Goal: Book appointment/travel/reservation

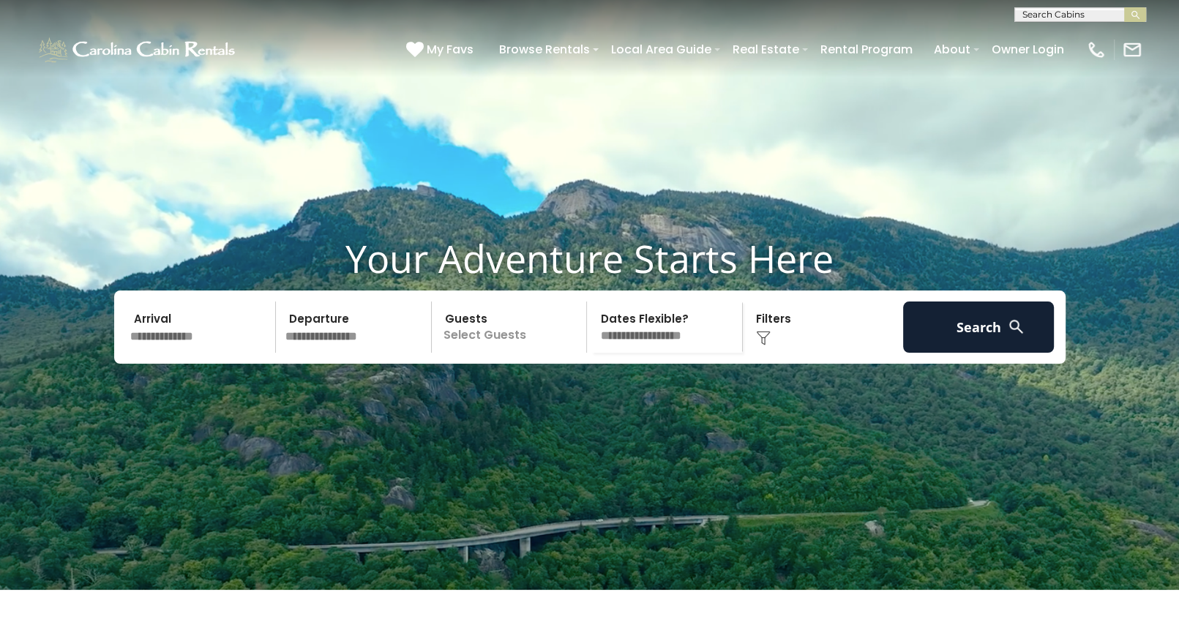
click at [179, 353] on input "text" at bounding box center [200, 326] width 151 height 51
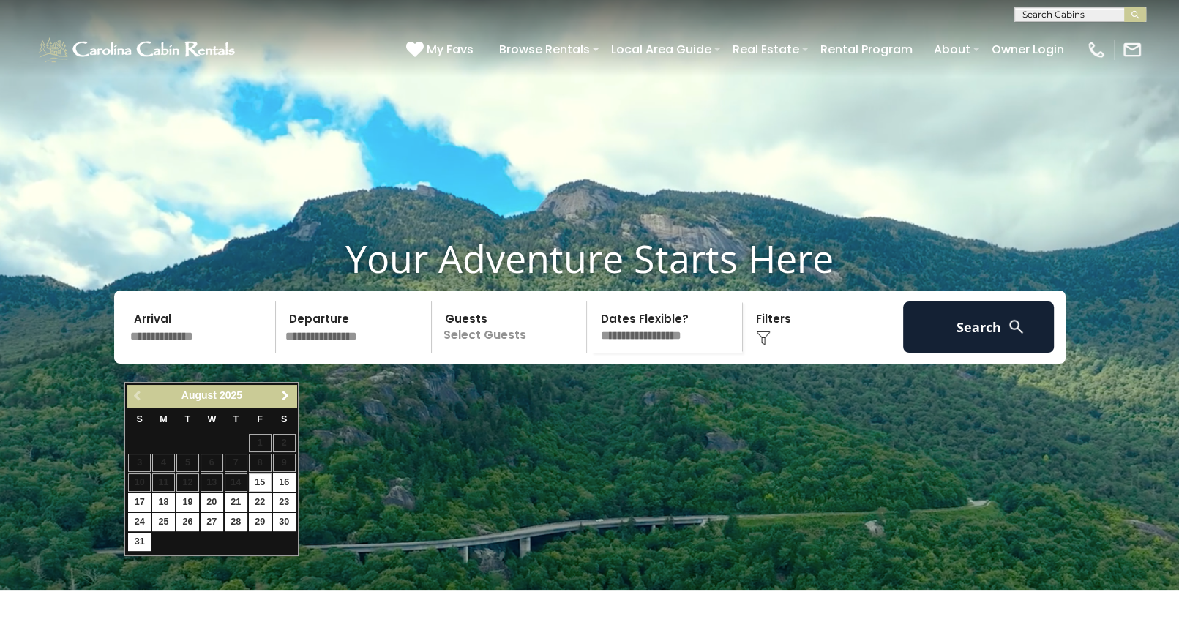
click at [280, 400] on span "Next" at bounding box center [285, 396] width 12 height 12
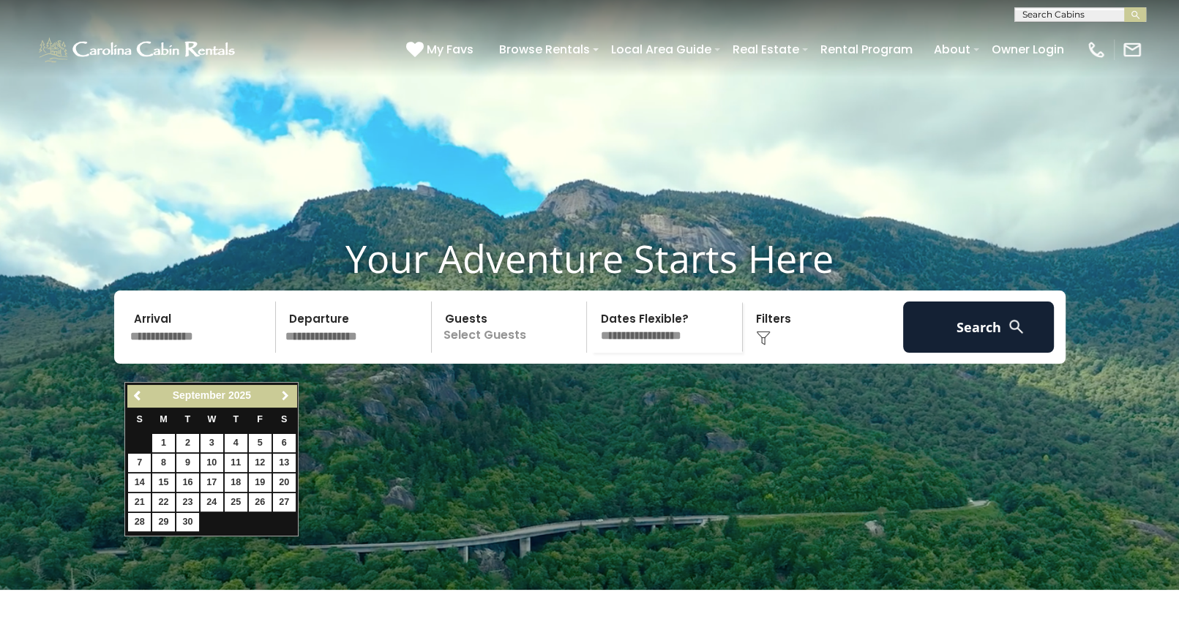
click at [280, 400] on span "Next" at bounding box center [285, 396] width 12 height 12
click at [259, 481] on link "17" at bounding box center [260, 482] width 23 height 18
type input "********"
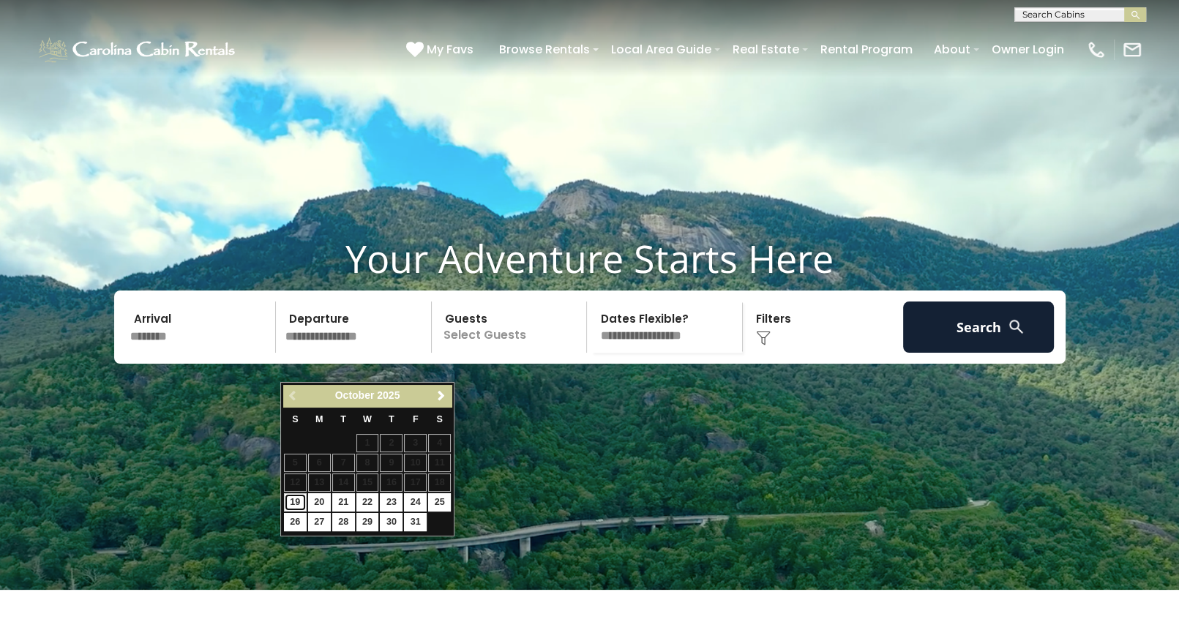
click at [294, 502] on link "19" at bounding box center [295, 502] width 23 height 18
type input "********"
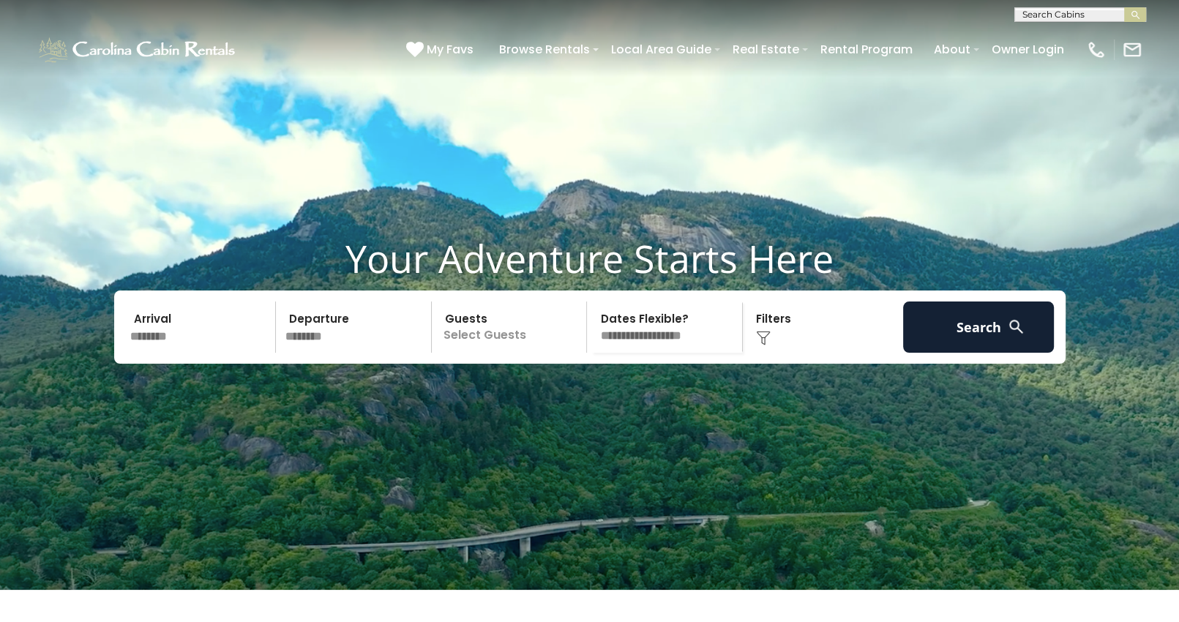
click at [485, 353] on p "Select Guests" at bounding box center [511, 326] width 151 height 51
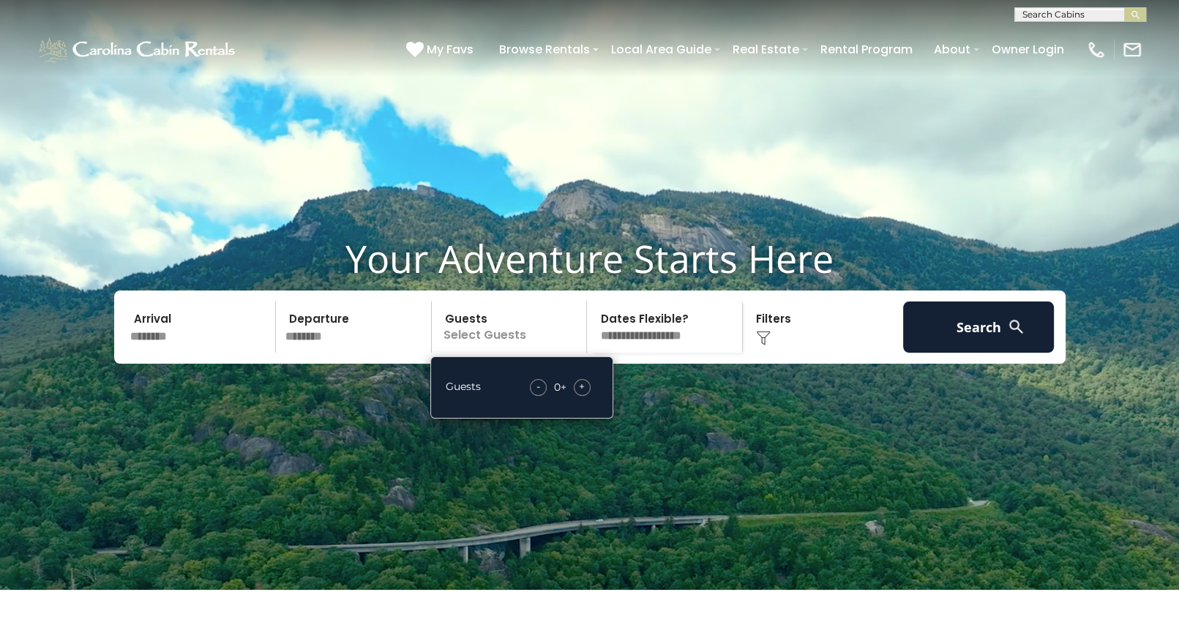
click at [580, 394] on span "+" at bounding box center [582, 386] width 6 height 15
click at [669, 353] on select "**********" at bounding box center [666, 326] width 151 height 51
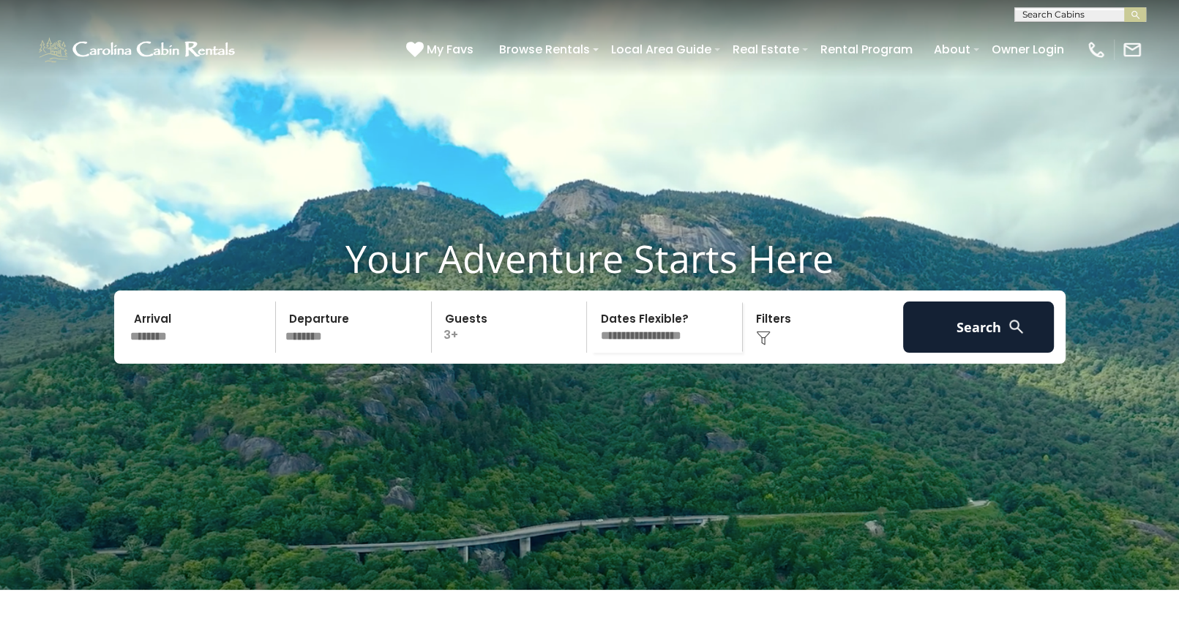
click at [503, 464] on video at bounding box center [589, 295] width 1179 height 590
click at [762, 353] on div "Click to Choose" at bounding box center [822, 326] width 151 height 51
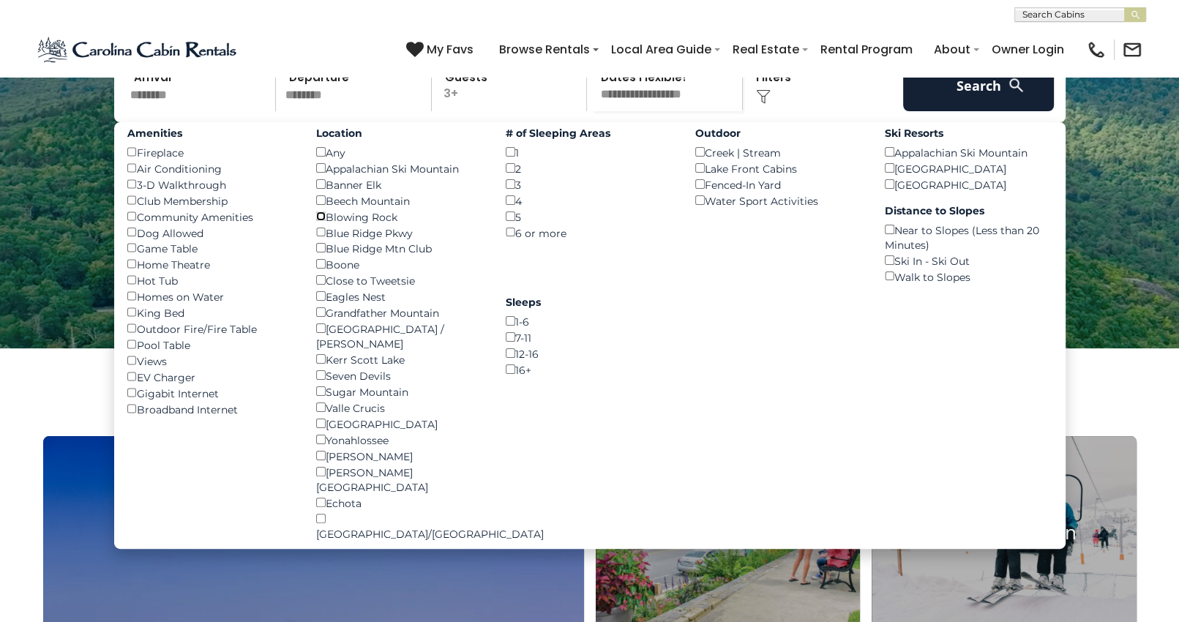
scroll to position [219, 0]
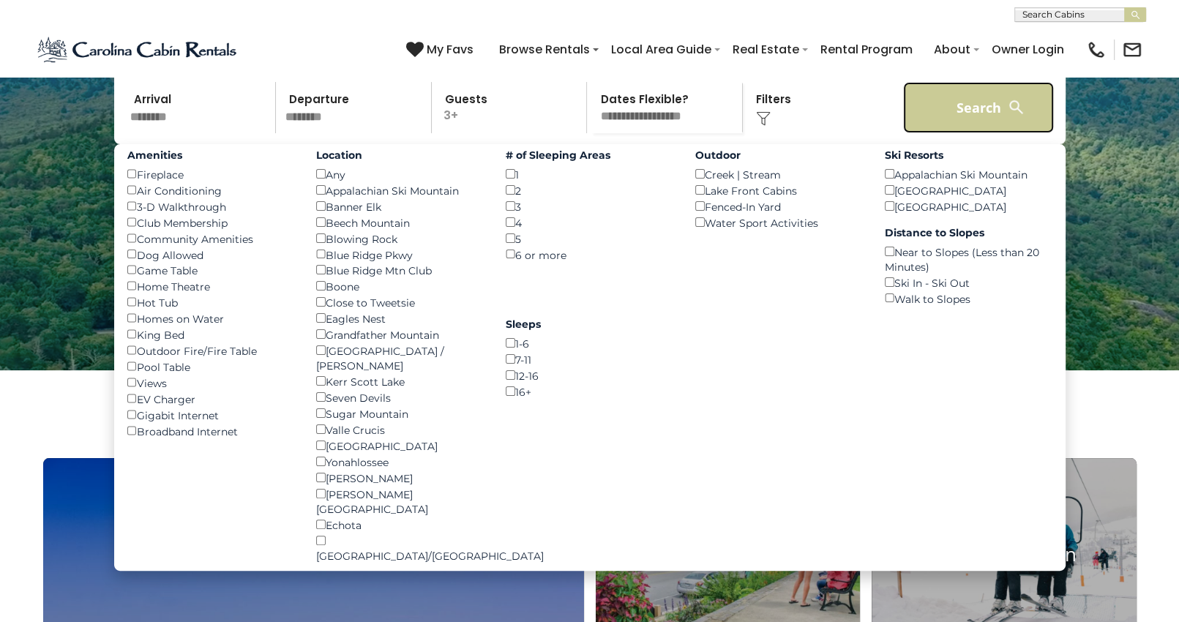
click at [990, 133] on button "Search" at bounding box center [978, 107] width 151 height 51
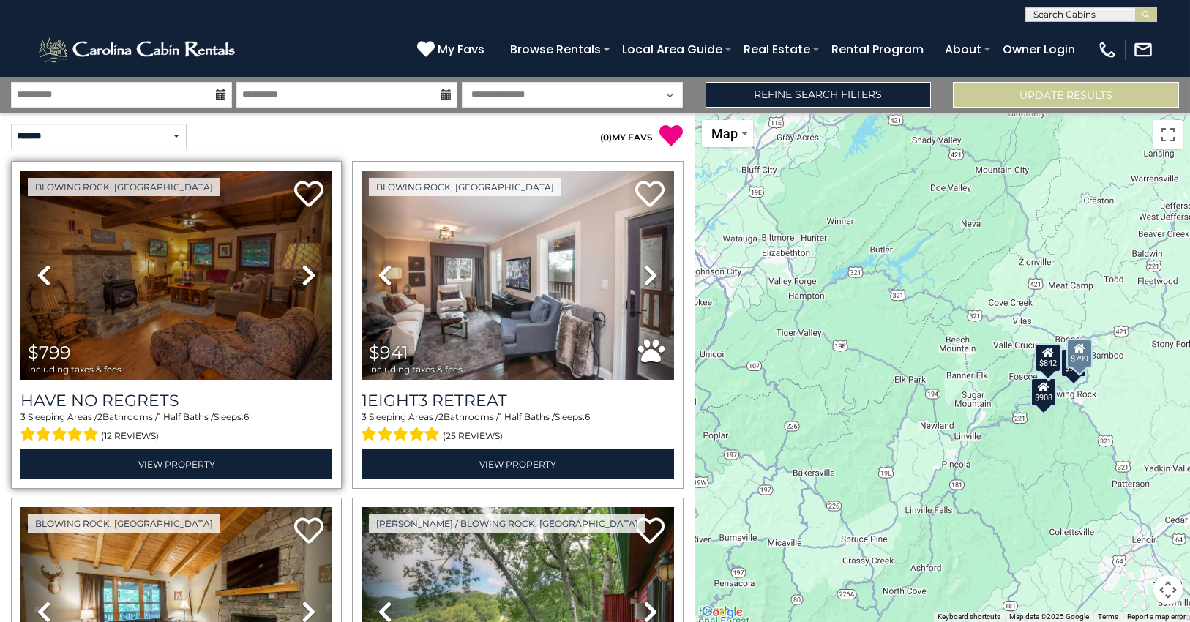
click at [302, 278] on icon at bounding box center [308, 274] width 15 height 23
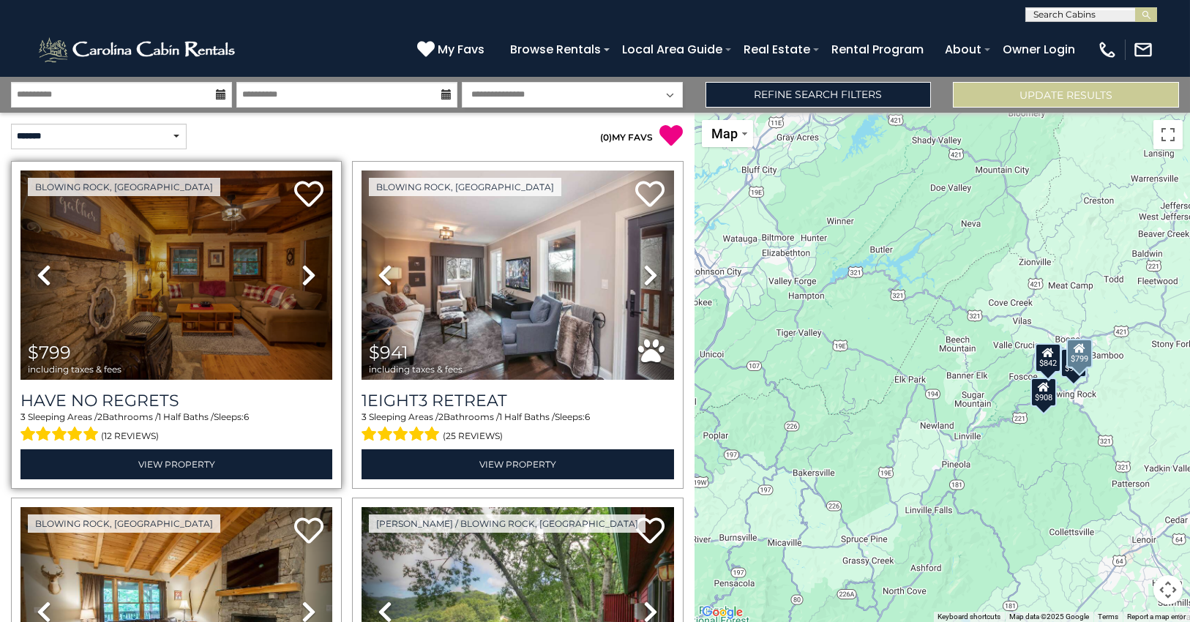
click at [302, 277] on icon at bounding box center [308, 274] width 15 height 23
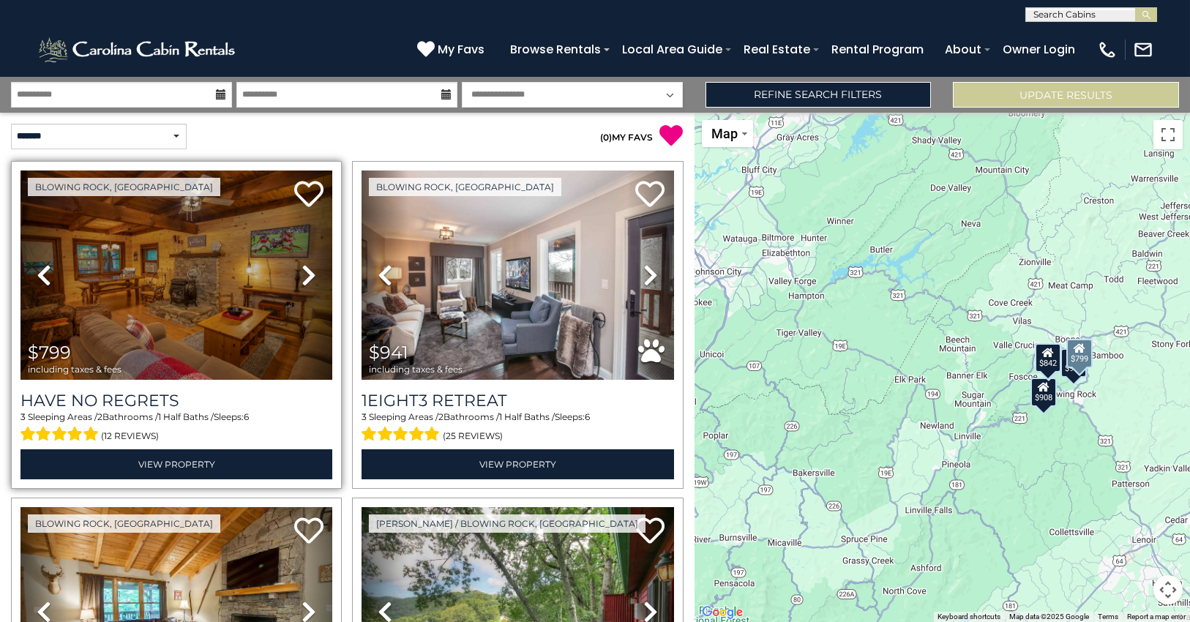
click at [302, 277] on icon at bounding box center [308, 274] width 15 height 23
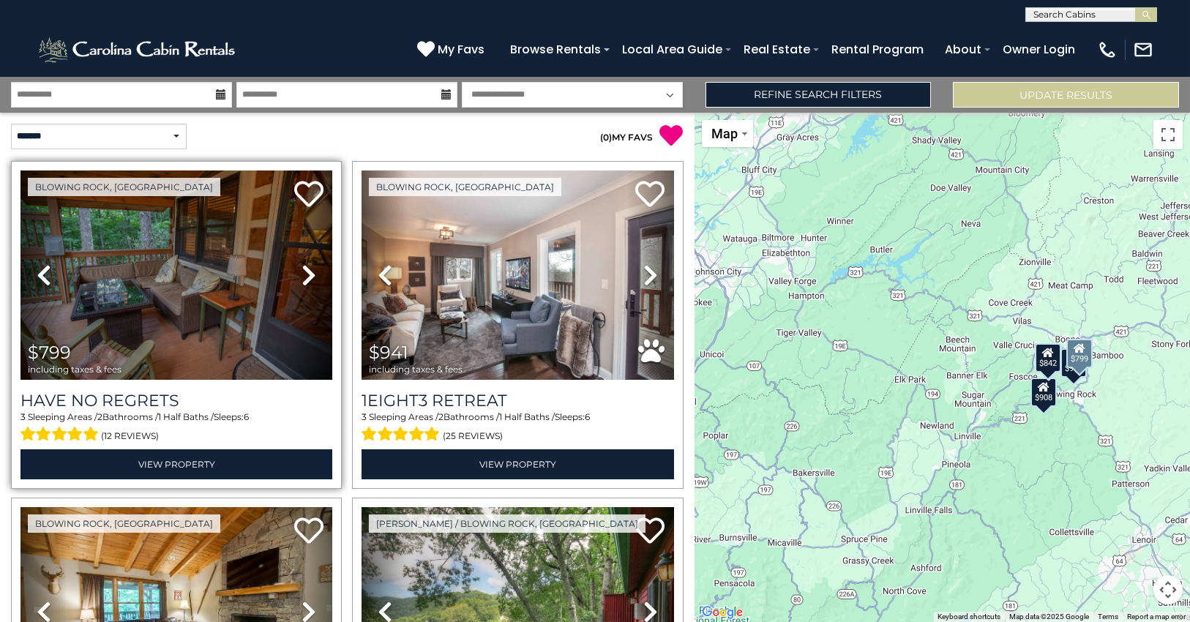
click at [302, 277] on icon at bounding box center [308, 274] width 15 height 23
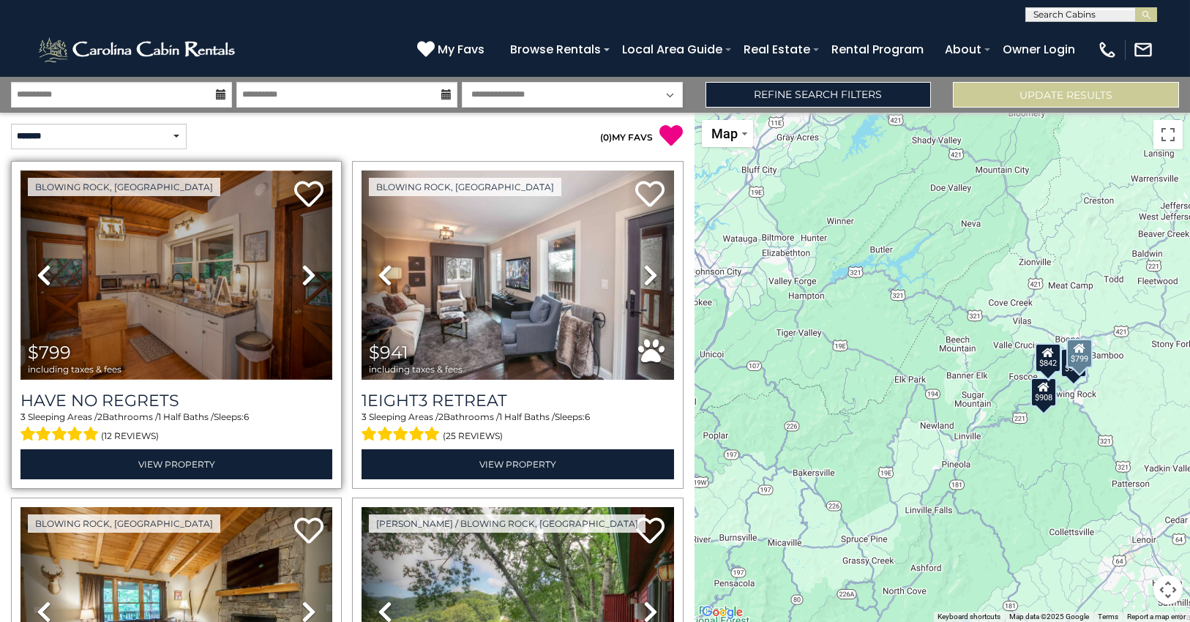
click at [178, 312] on img at bounding box center [176, 274] width 312 height 209
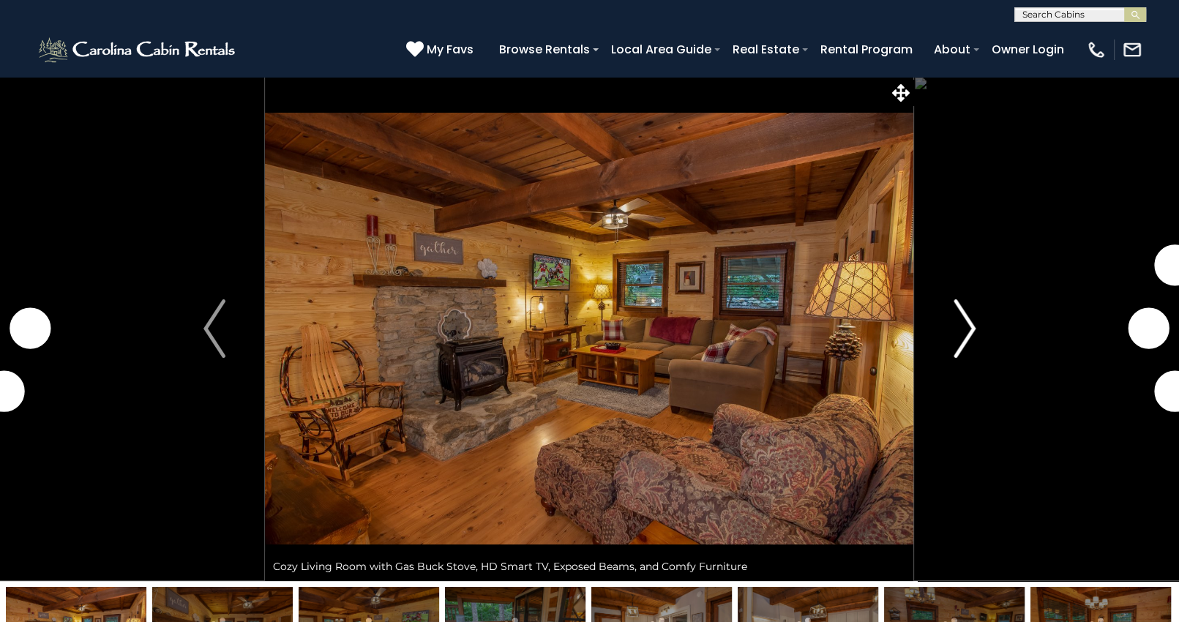
click at [970, 328] on img "Next" at bounding box center [964, 328] width 22 height 59
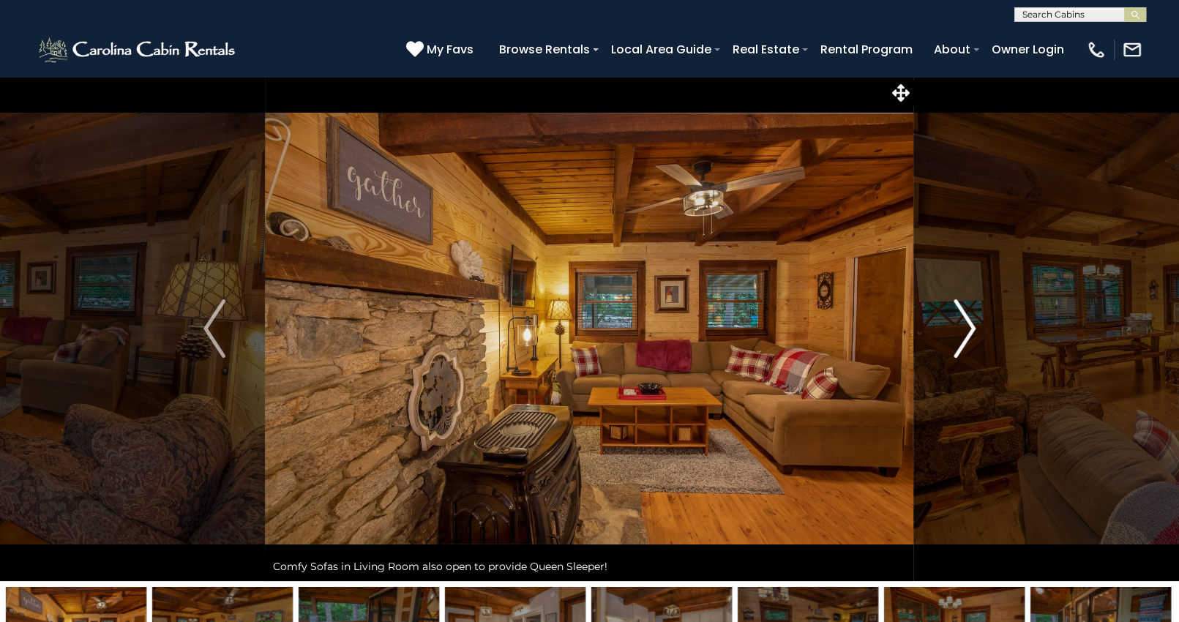
click at [968, 330] on img "Next" at bounding box center [964, 328] width 22 height 59
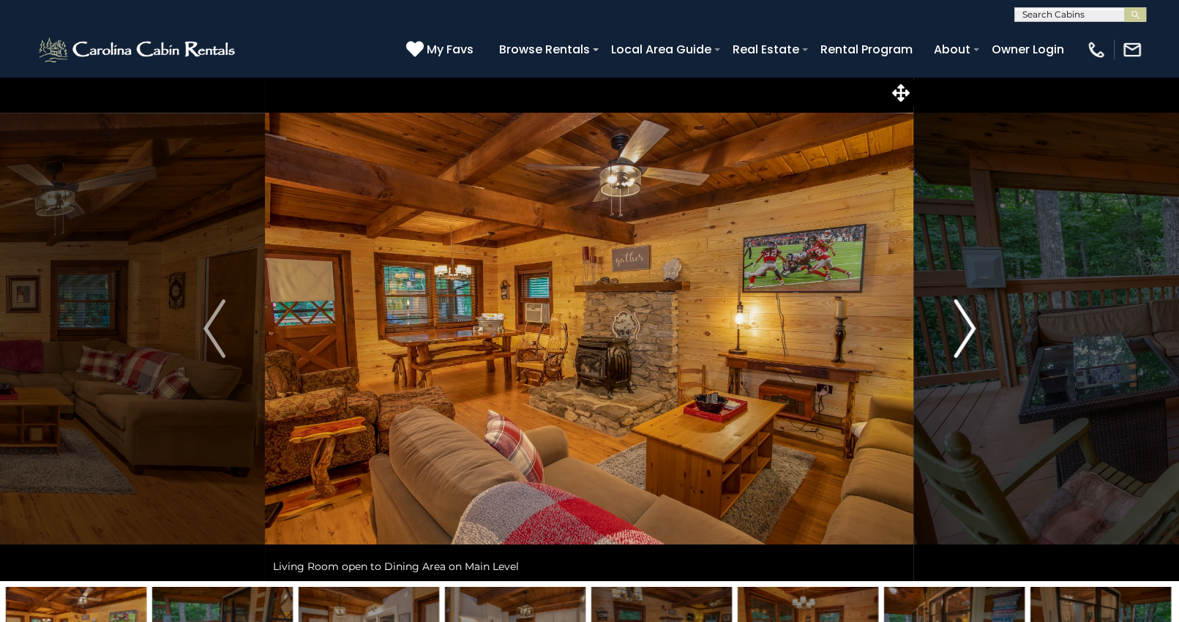
click at [968, 330] on img "Next" at bounding box center [964, 328] width 22 height 59
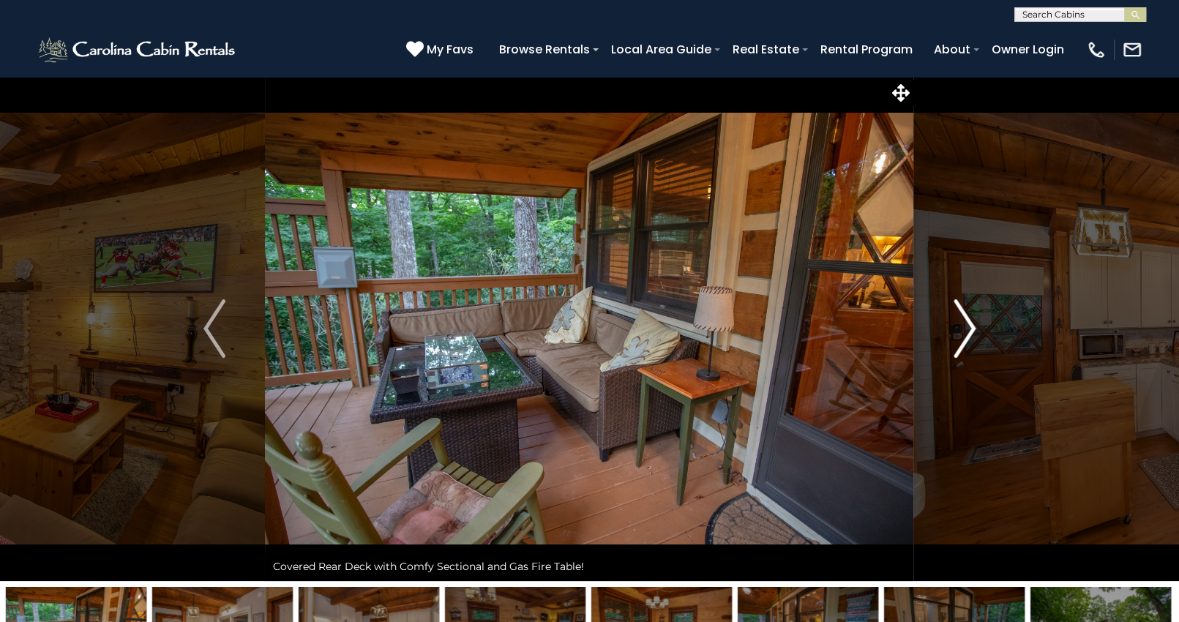
click at [968, 330] on img "Next" at bounding box center [964, 328] width 22 height 59
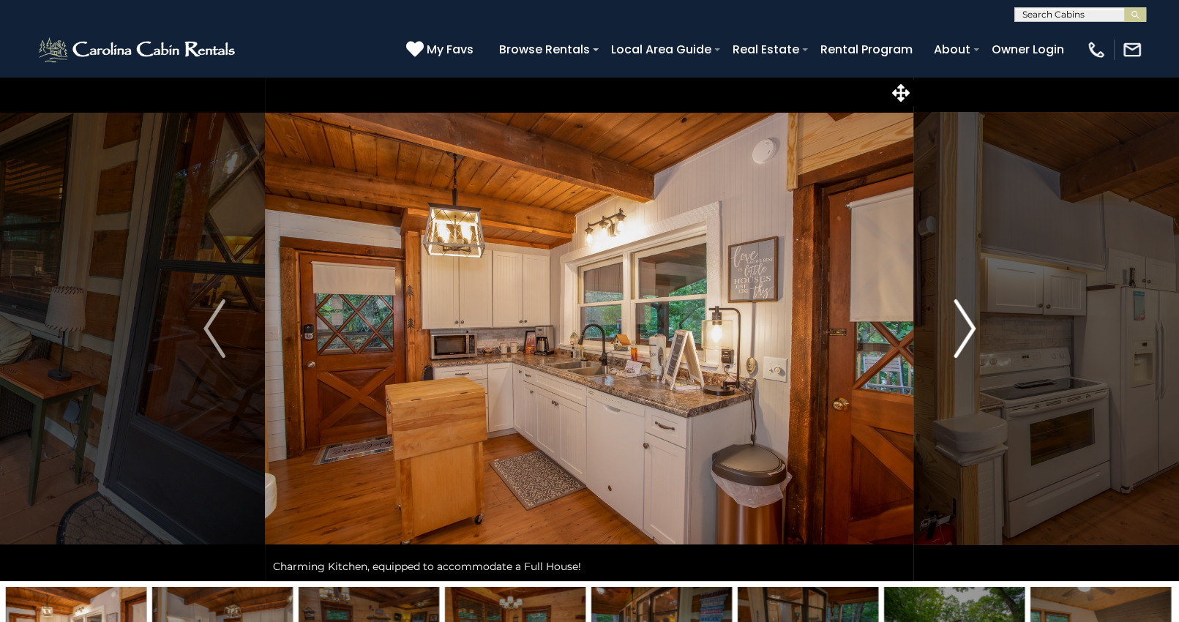
click at [968, 330] on img "Next" at bounding box center [964, 328] width 22 height 59
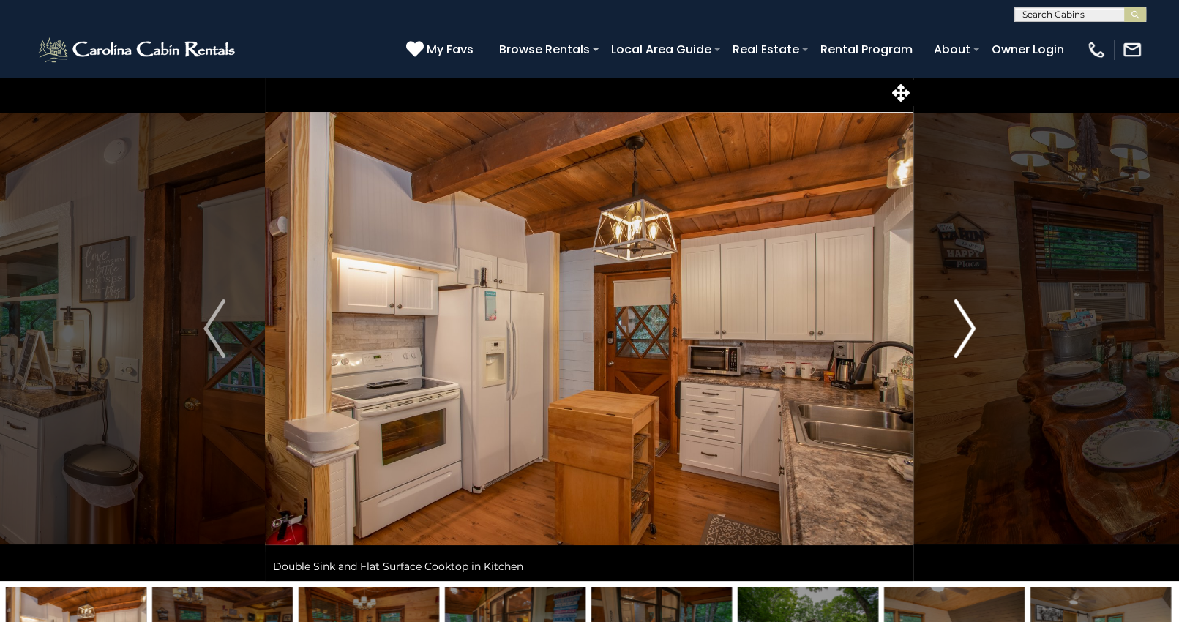
click at [968, 330] on img "Next" at bounding box center [964, 328] width 22 height 59
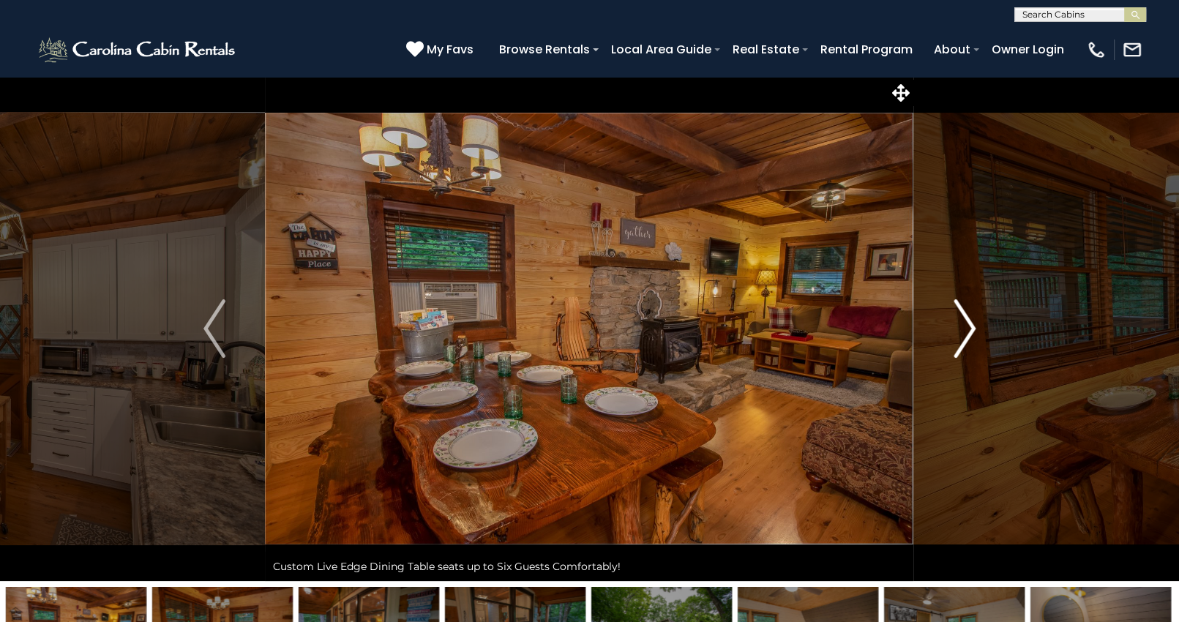
click at [968, 330] on img "Next" at bounding box center [964, 328] width 22 height 59
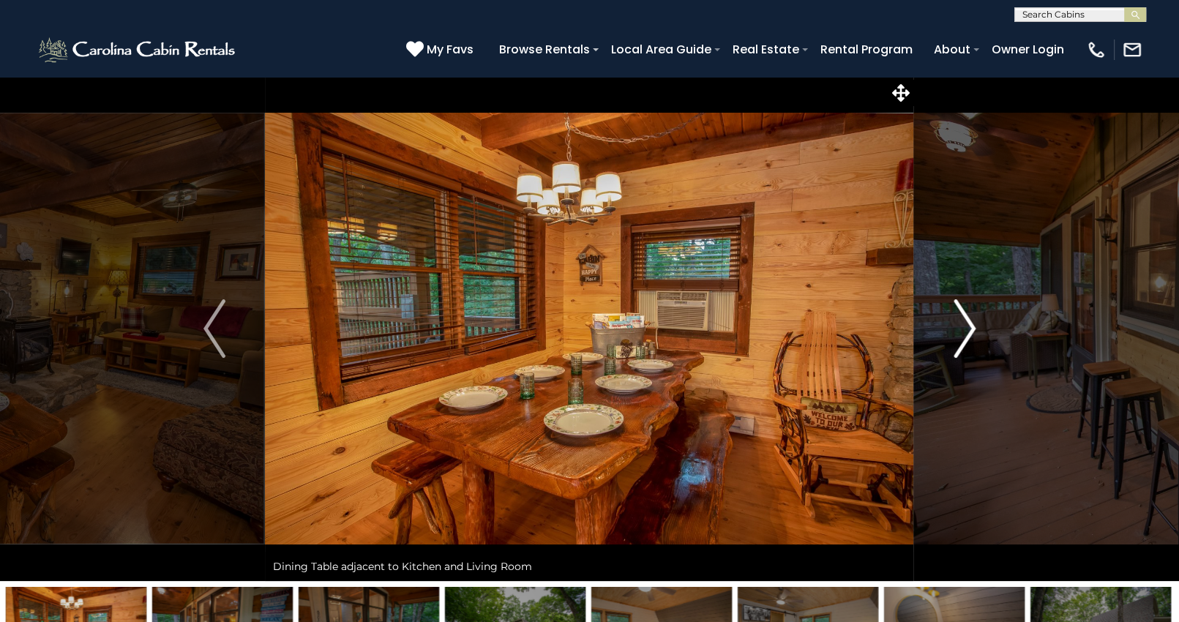
click at [968, 330] on img "Next" at bounding box center [964, 328] width 22 height 59
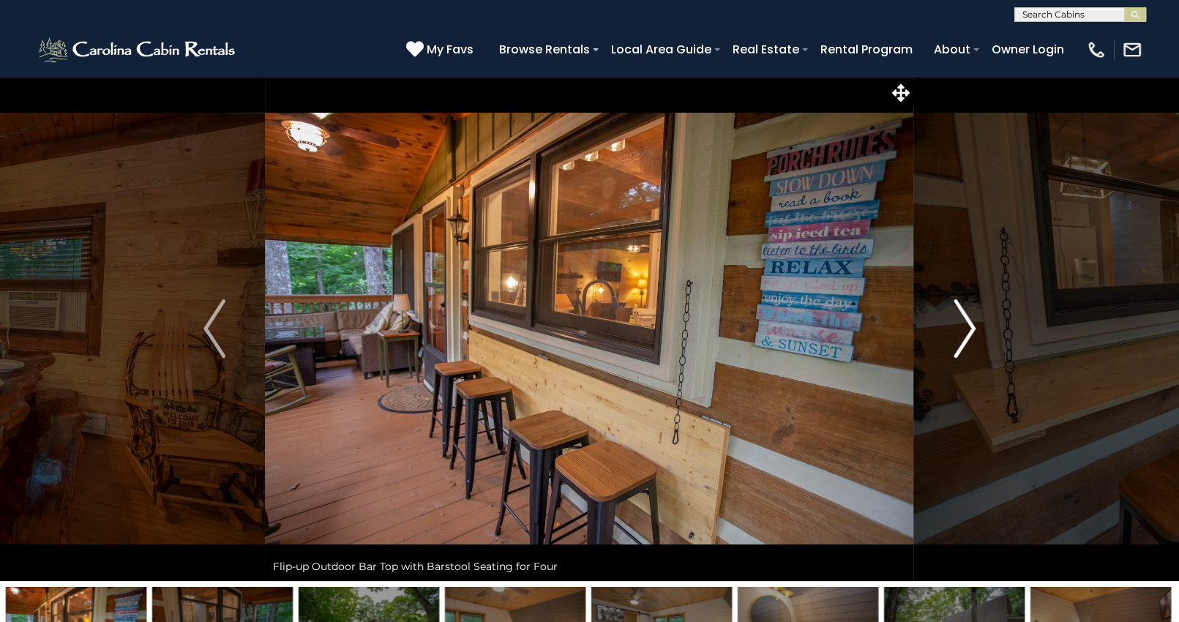
click at [968, 330] on img "Next" at bounding box center [964, 328] width 22 height 59
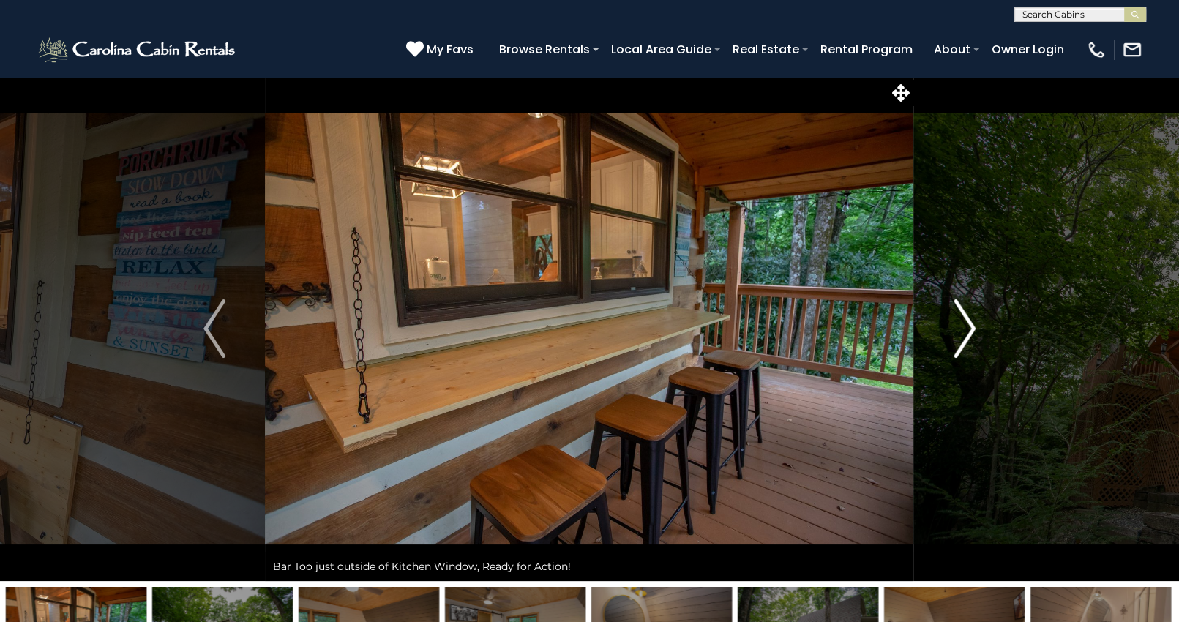
click at [968, 330] on img "Next" at bounding box center [964, 328] width 22 height 59
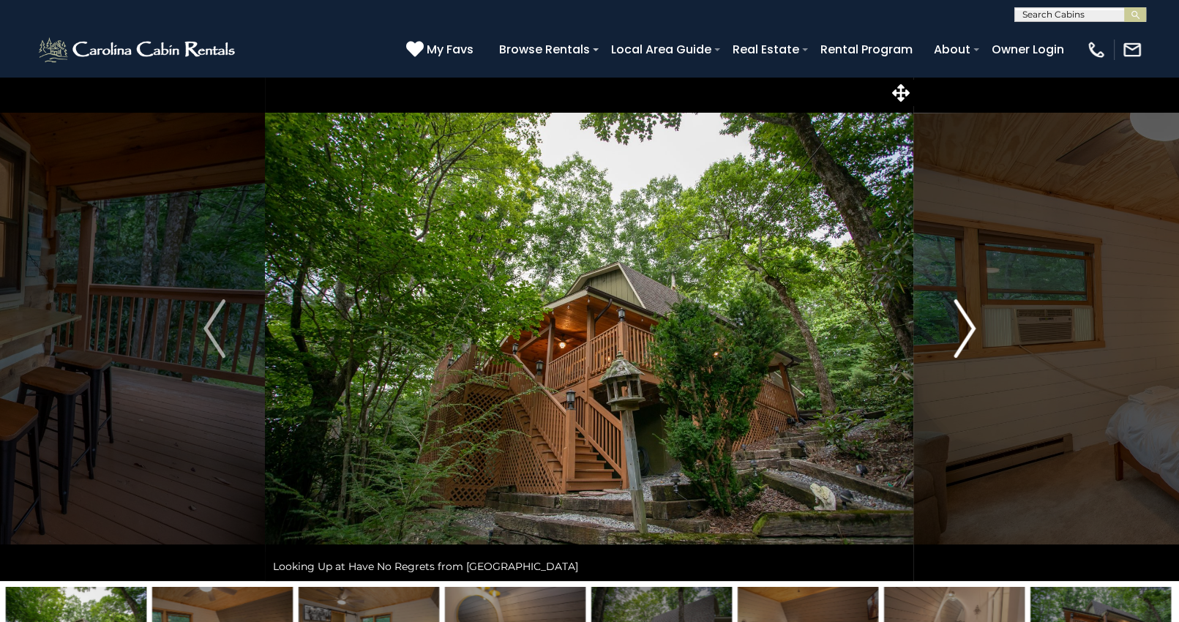
click at [968, 330] on img "Next" at bounding box center [964, 328] width 22 height 59
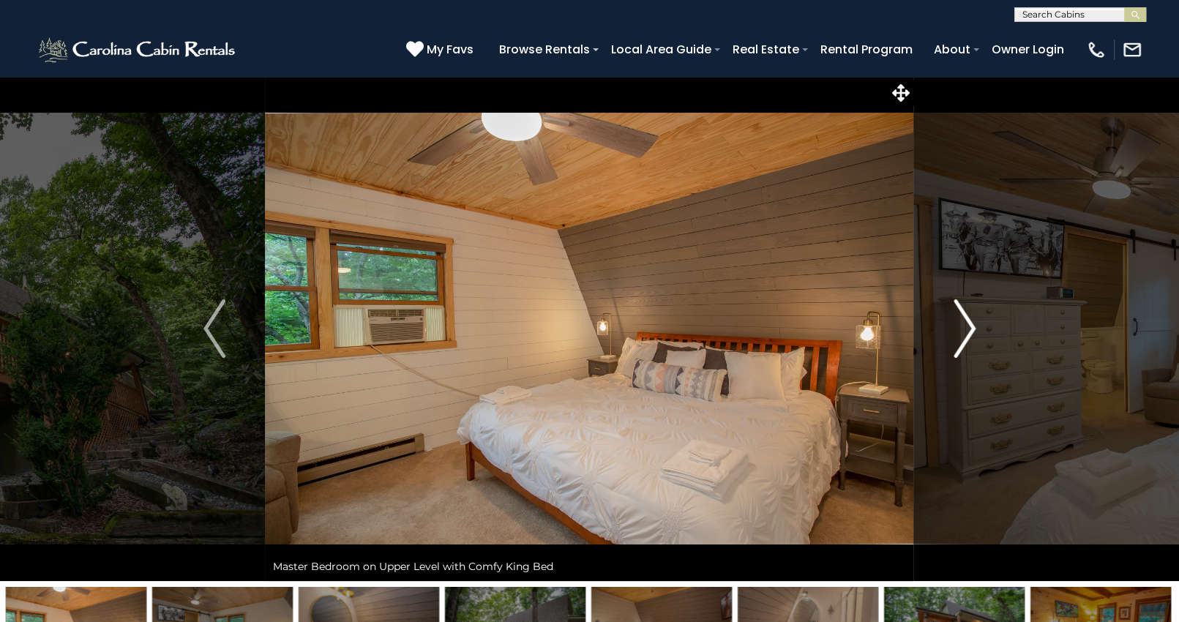
click at [968, 330] on img "Next" at bounding box center [964, 328] width 22 height 59
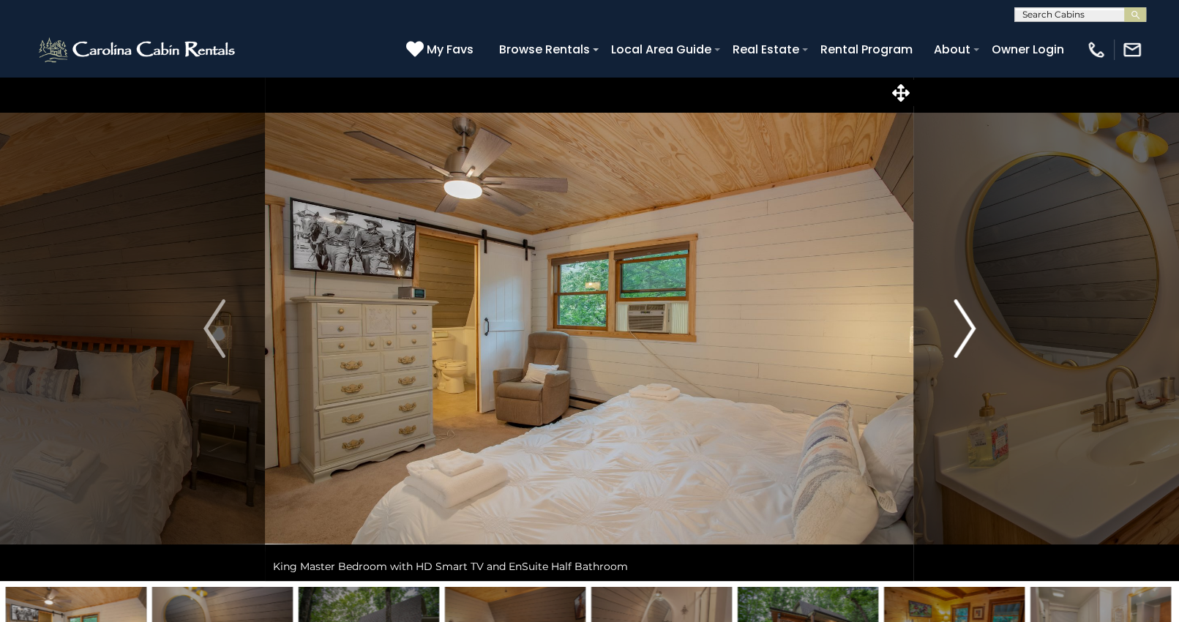
click at [968, 330] on img "Next" at bounding box center [964, 328] width 22 height 59
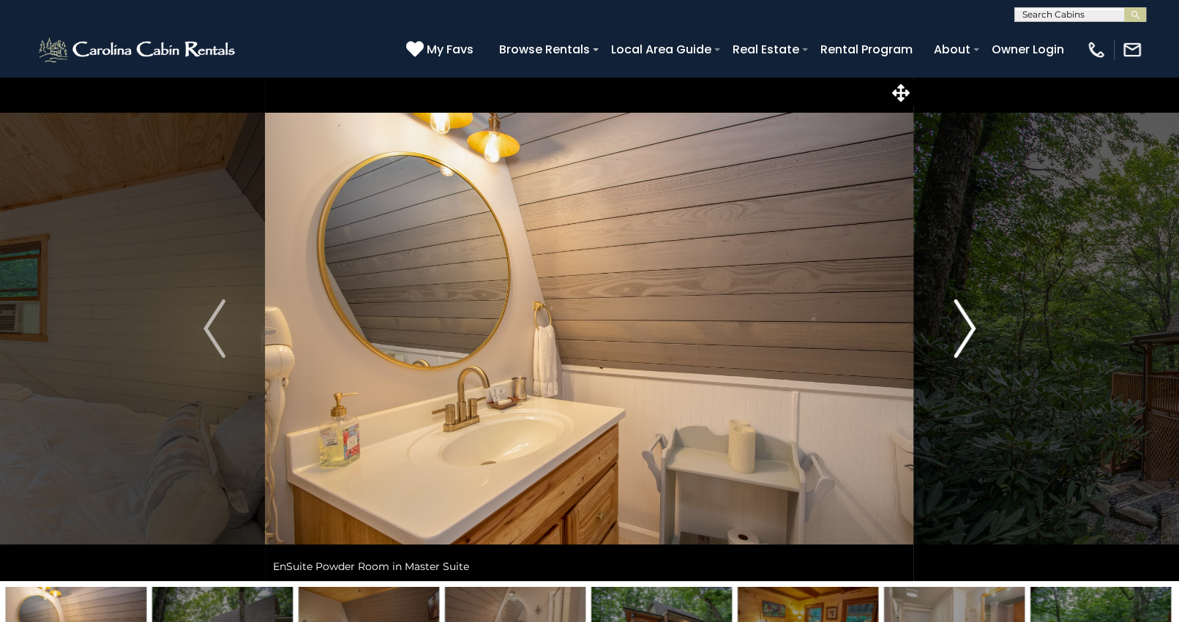
click at [968, 330] on img "Next" at bounding box center [964, 328] width 22 height 59
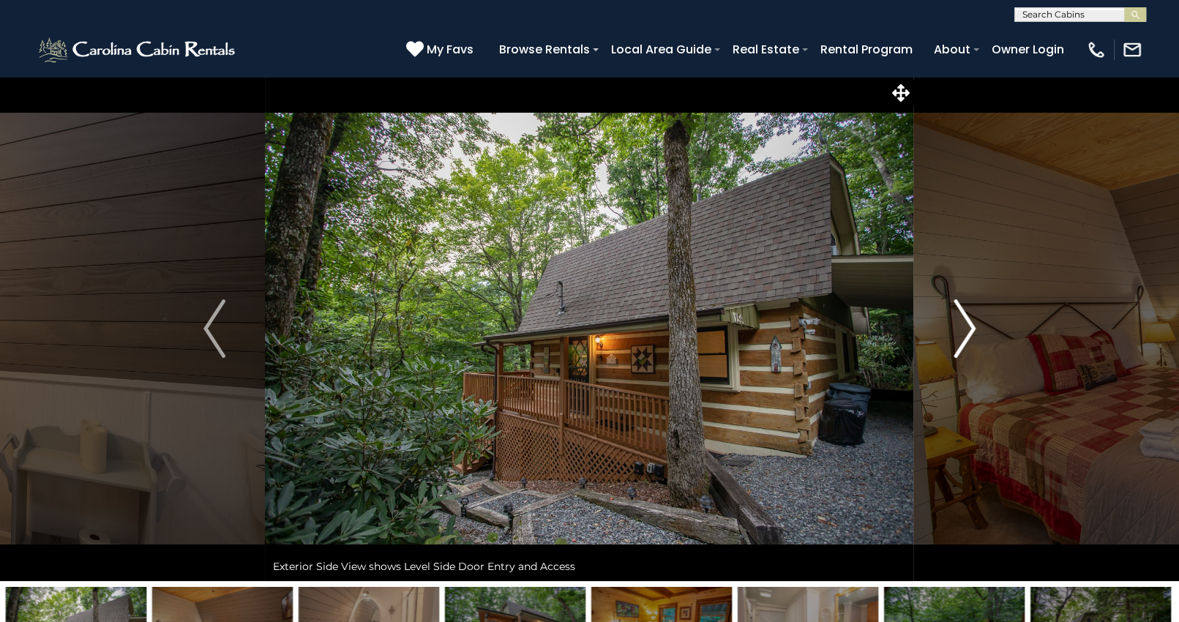
click at [968, 330] on img "Next" at bounding box center [964, 328] width 22 height 59
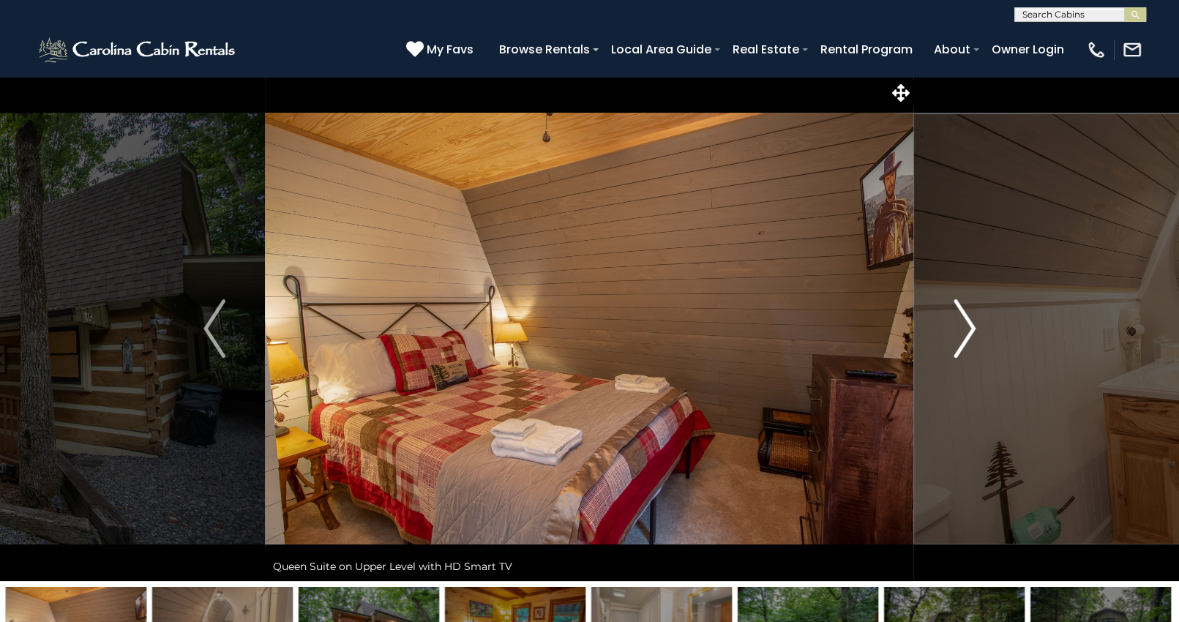
click at [968, 330] on img "Next" at bounding box center [964, 328] width 22 height 59
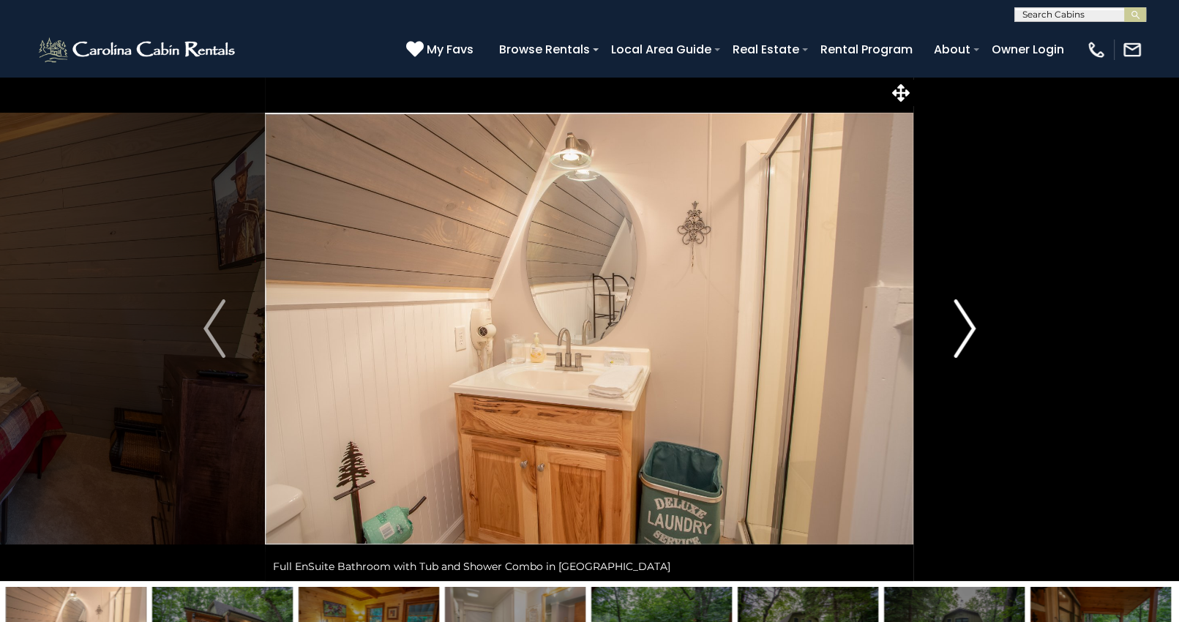
click at [968, 330] on img "Next" at bounding box center [964, 328] width 22 height 59
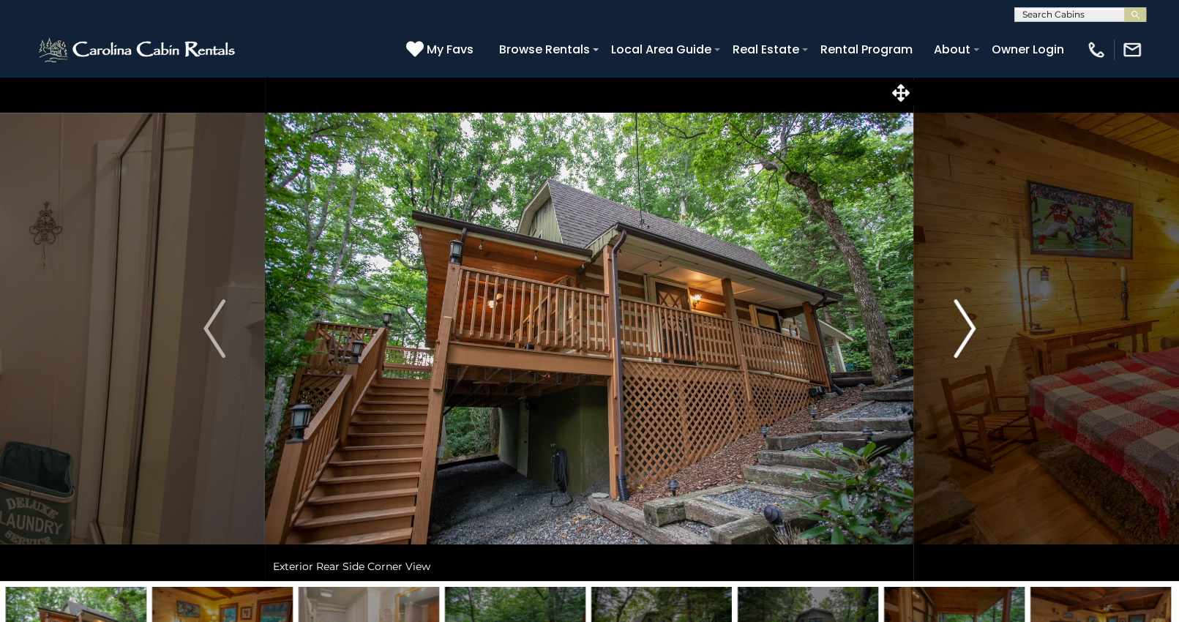
click at [968, 330] on img "Next" at bounding box center [964, 328] width 22 height 59
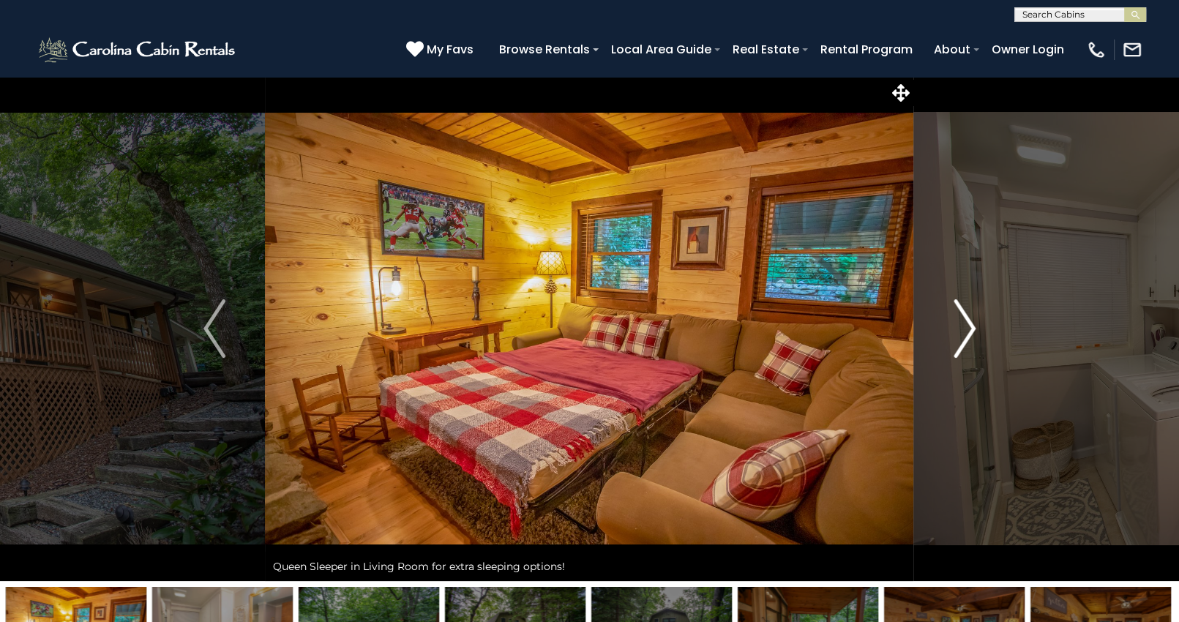
click at [968, 330] on img "Next" at bounding box center [964, 328] width 22 height 59
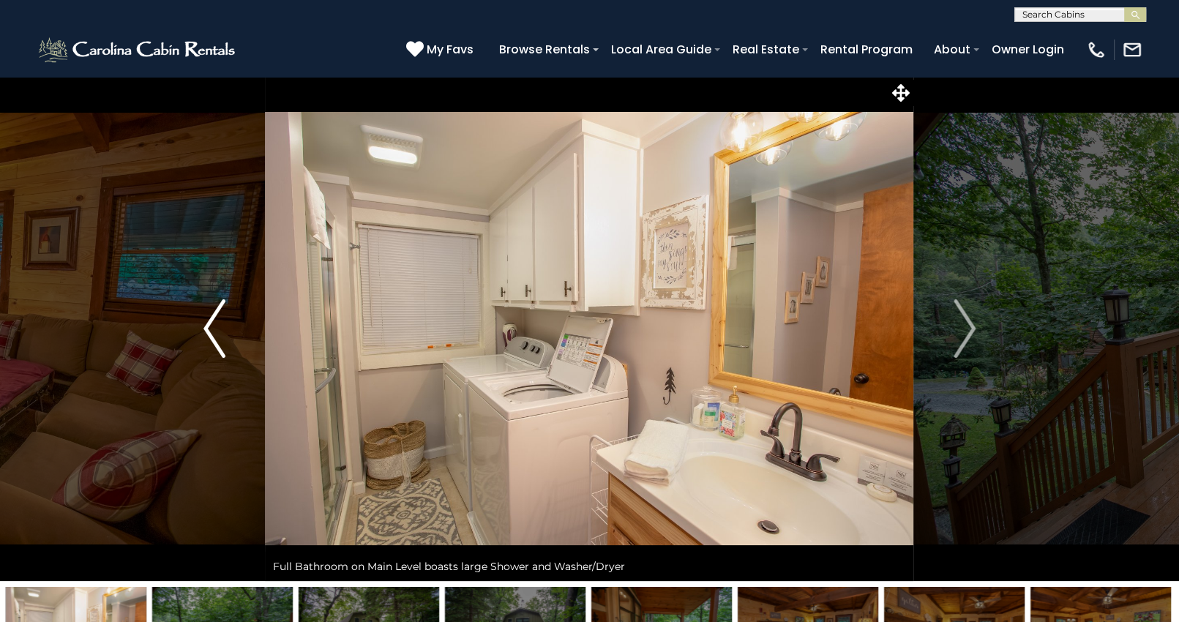
click at [200, 334] on button "Previous" at bounding box center [214, 328] width 102 height 505
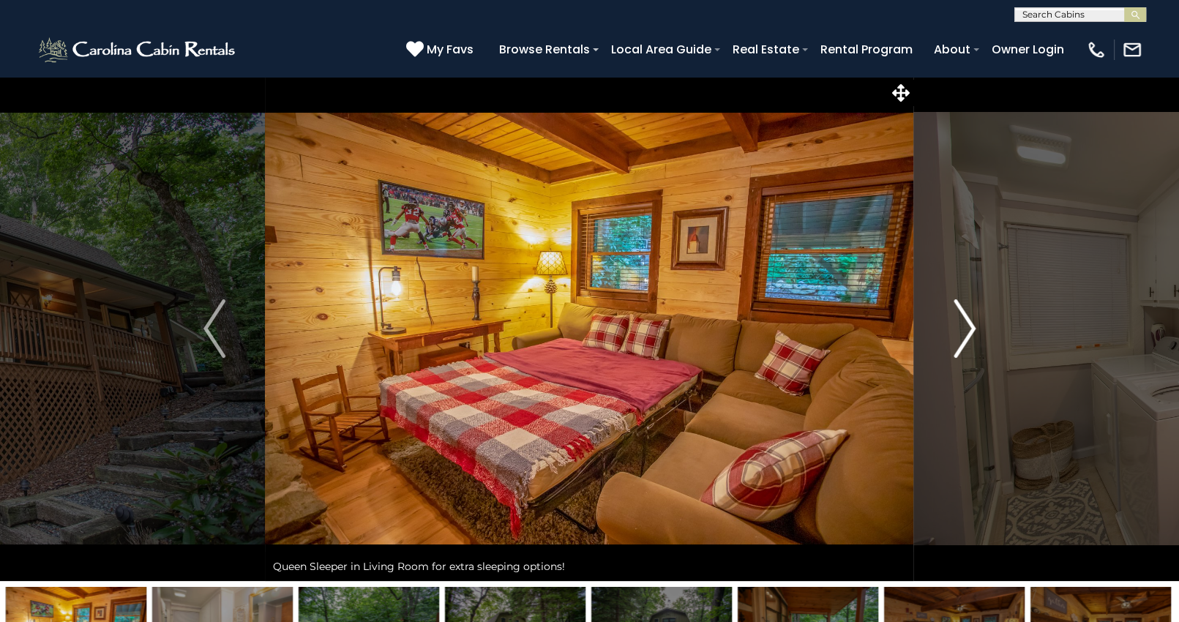
click at [972, 326] on img "Next" at bounding box center [964, 328] width 22 height 59
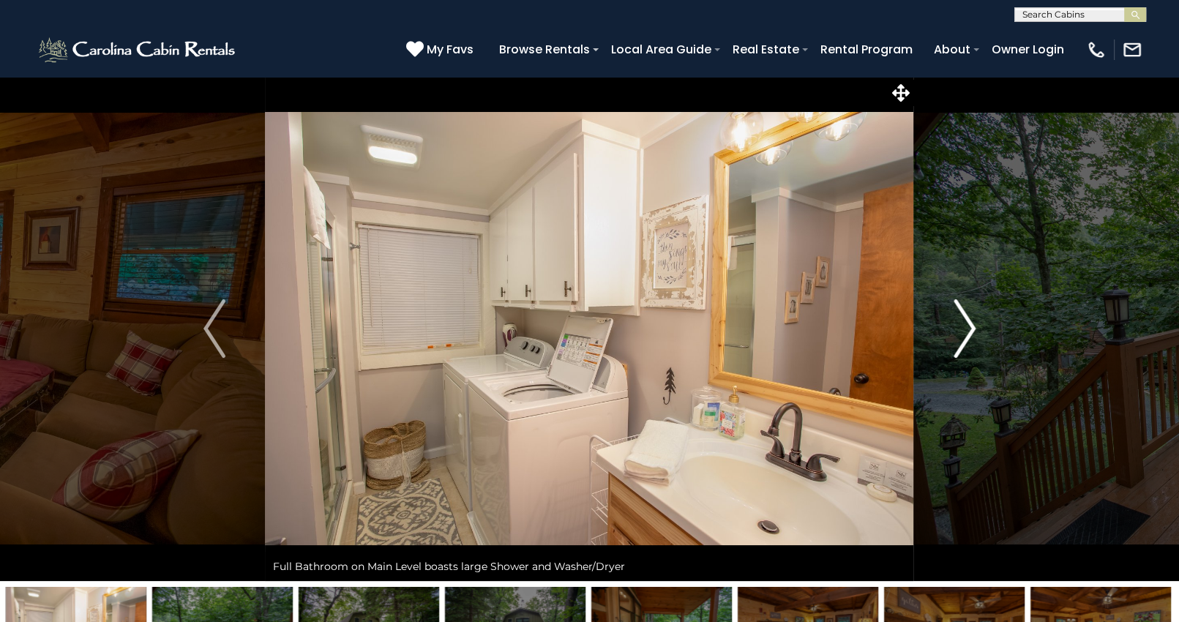
click at [970, 326] on img "Next" at bounding box center [964, 328] width 22 height 59
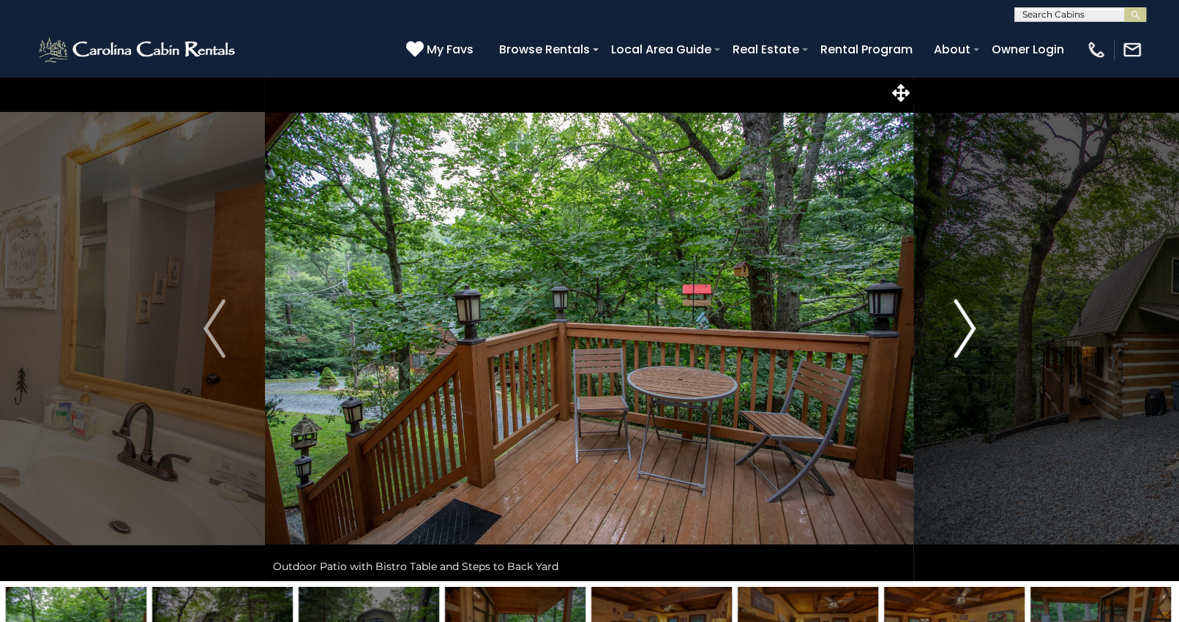
click at [966, 326] on img "Next" at bounding box center [964, 328] width 22 height 59
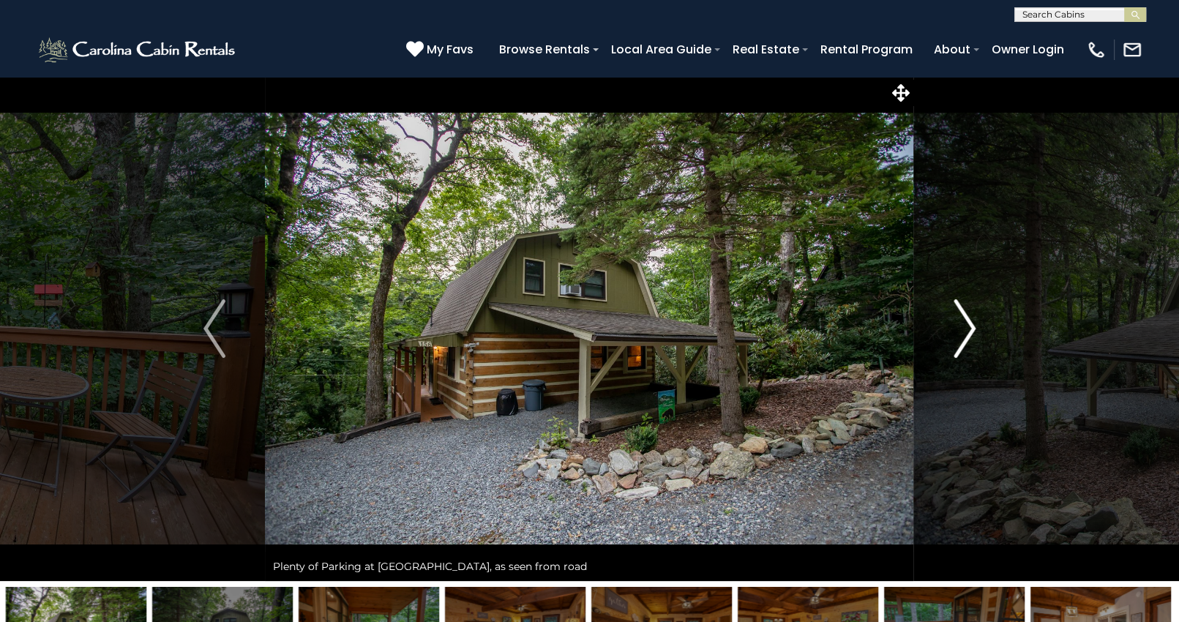
click at [966, 326] on img "Next" at bounding box center [964, 328] width 22 height 59
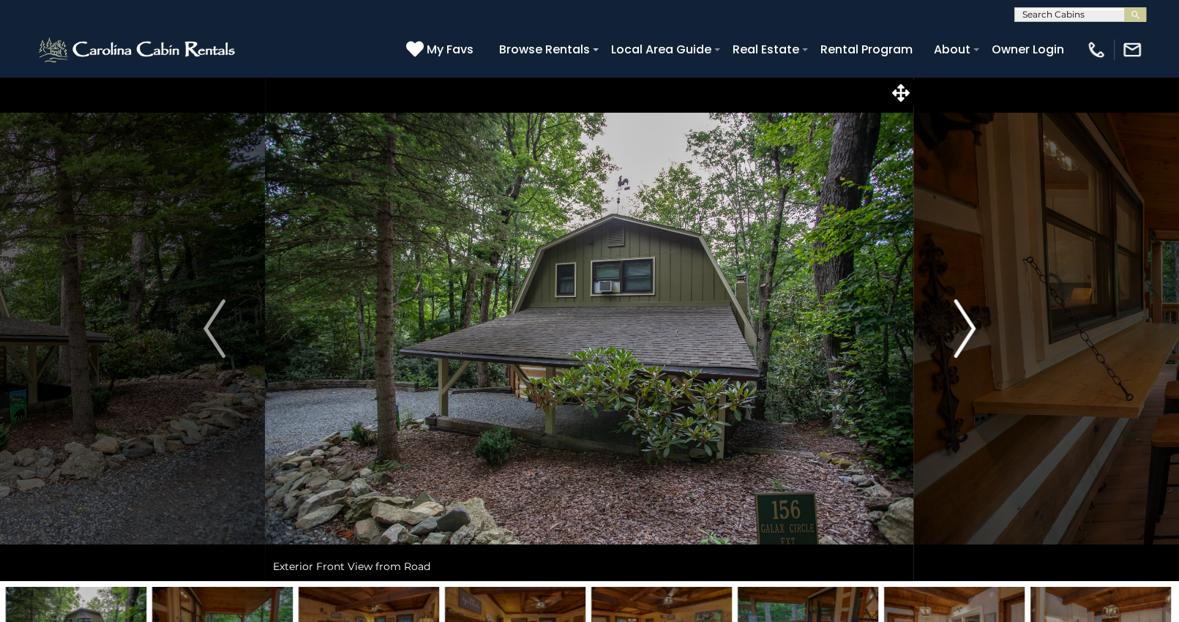
click at [966, 326] on img "Next" at bounding box center [964, 328] width 22 height 59
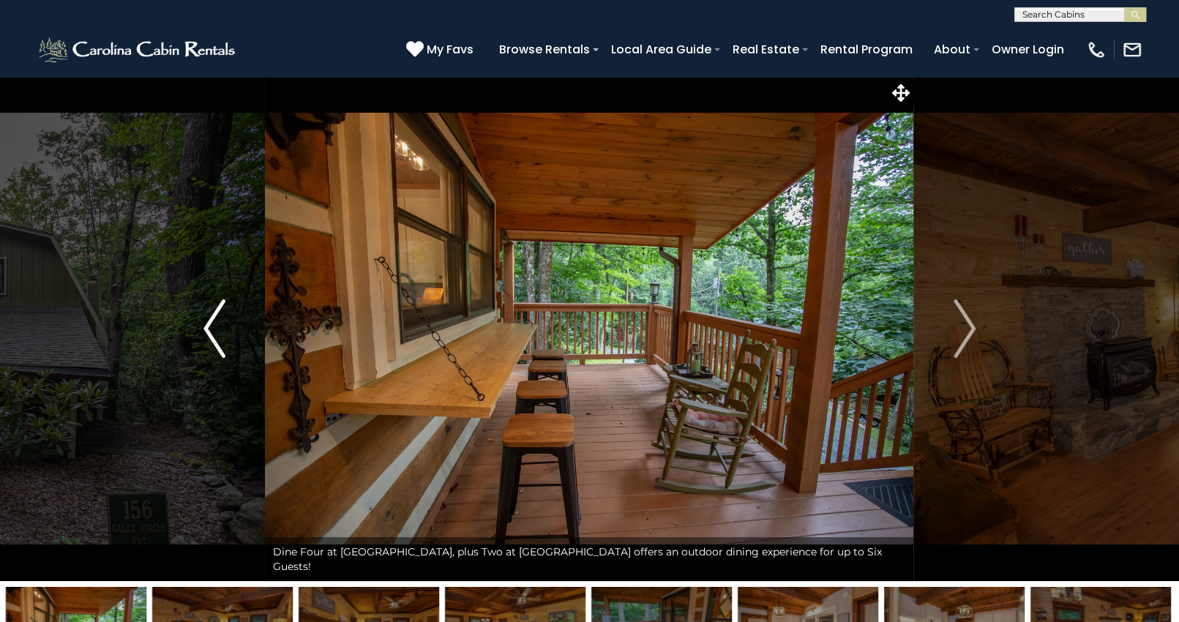
click at [220, 335] on img "Previous" at bounding box center [214, 328] width 22 height 59
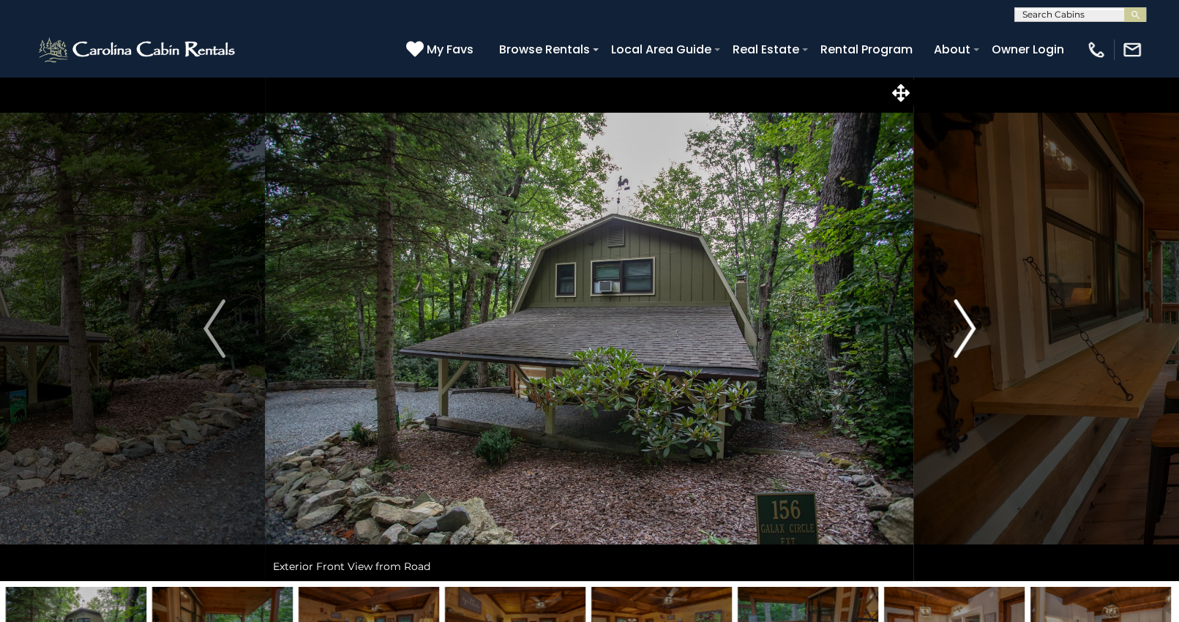
click at [969, 329] on img "Next" at bounding box center [964, 328] width 22 height 59
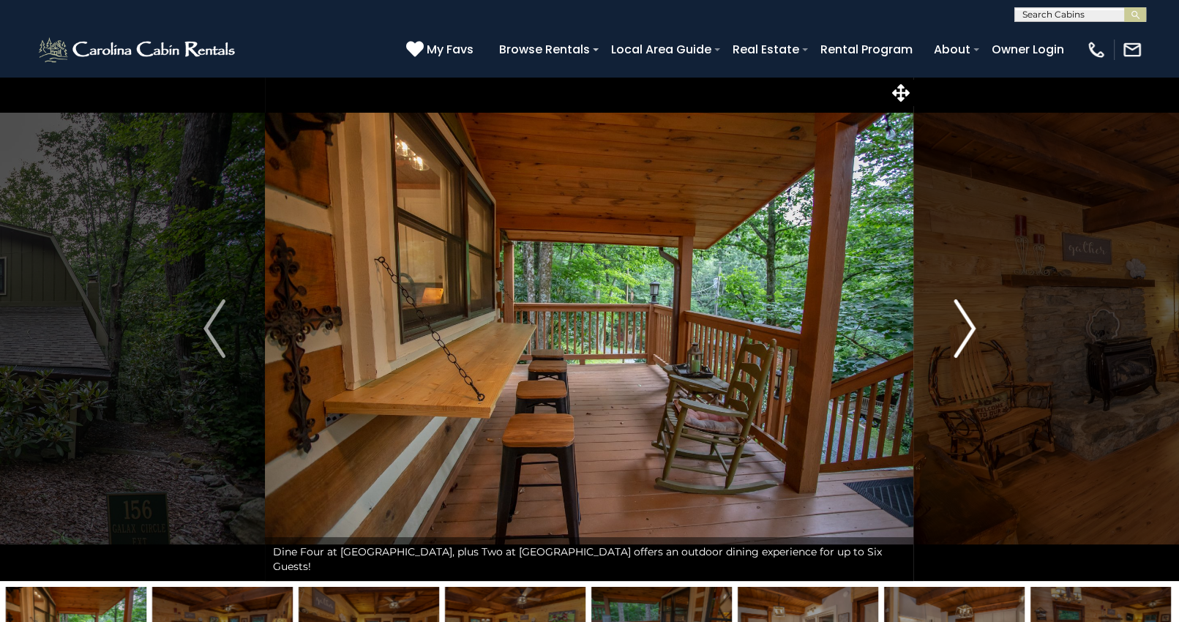
click at [963, 327] on img "Next" at bounding box center [964, 328] width 22 height 59
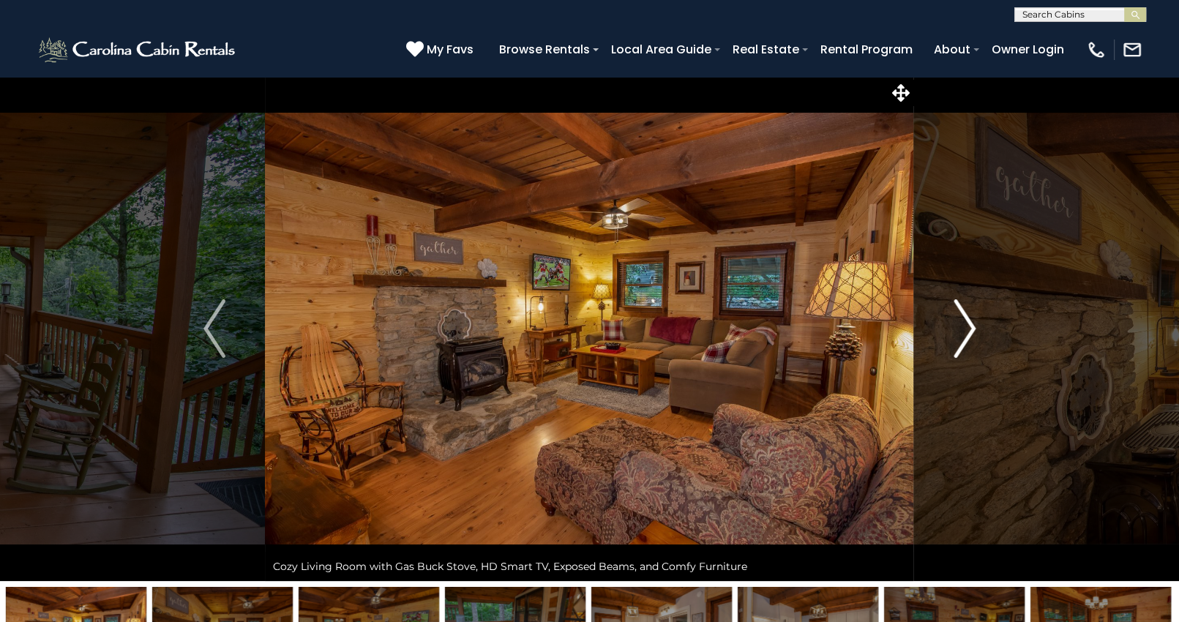
click at [962, 327] on img "Next" at bounding box center [964, 328] width 22 height 59
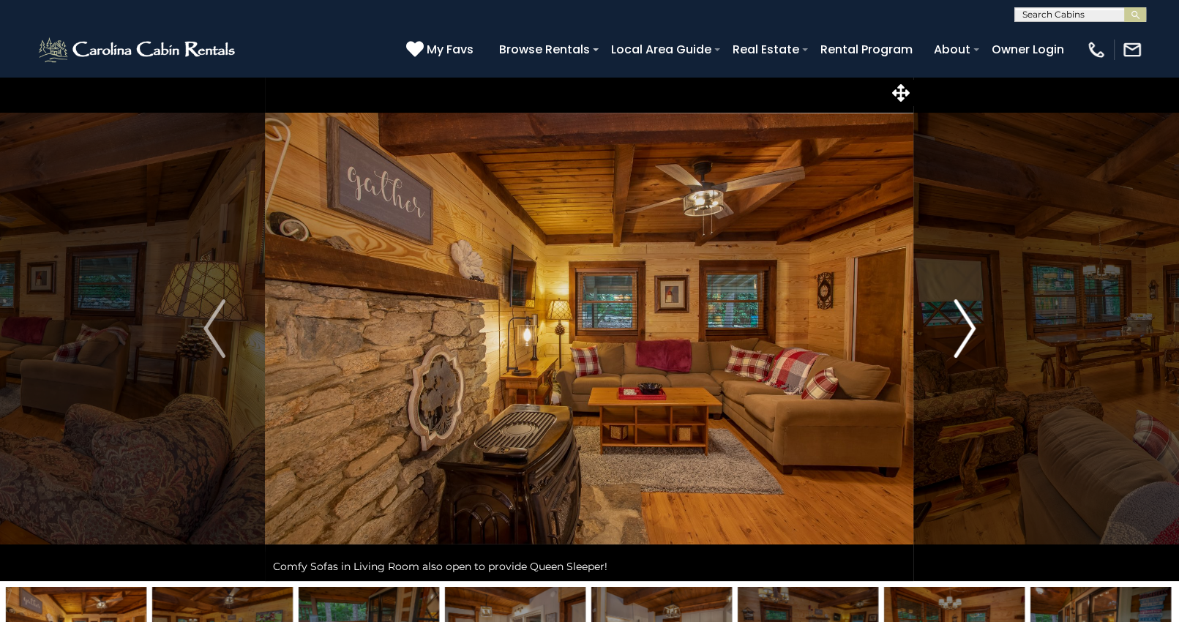
click at [961, 328] on img "Next" at bounding box center [964, 328] width 22 height 59
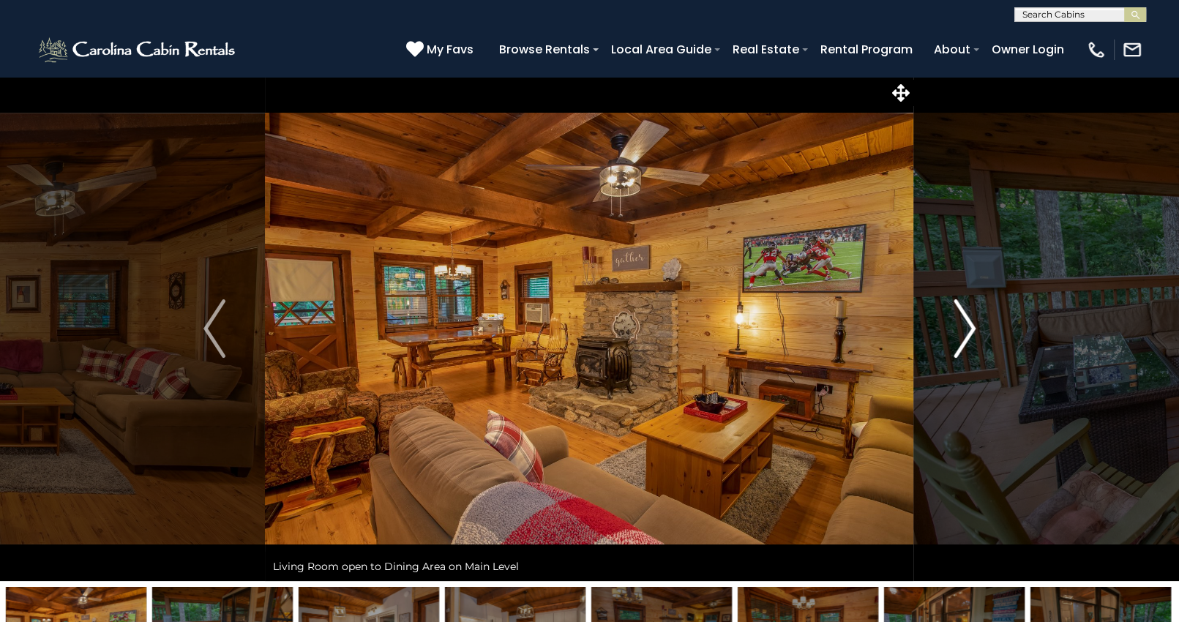
click at [961, 328] on img "Next" at bounding box center [964, 328] width 22 height 59
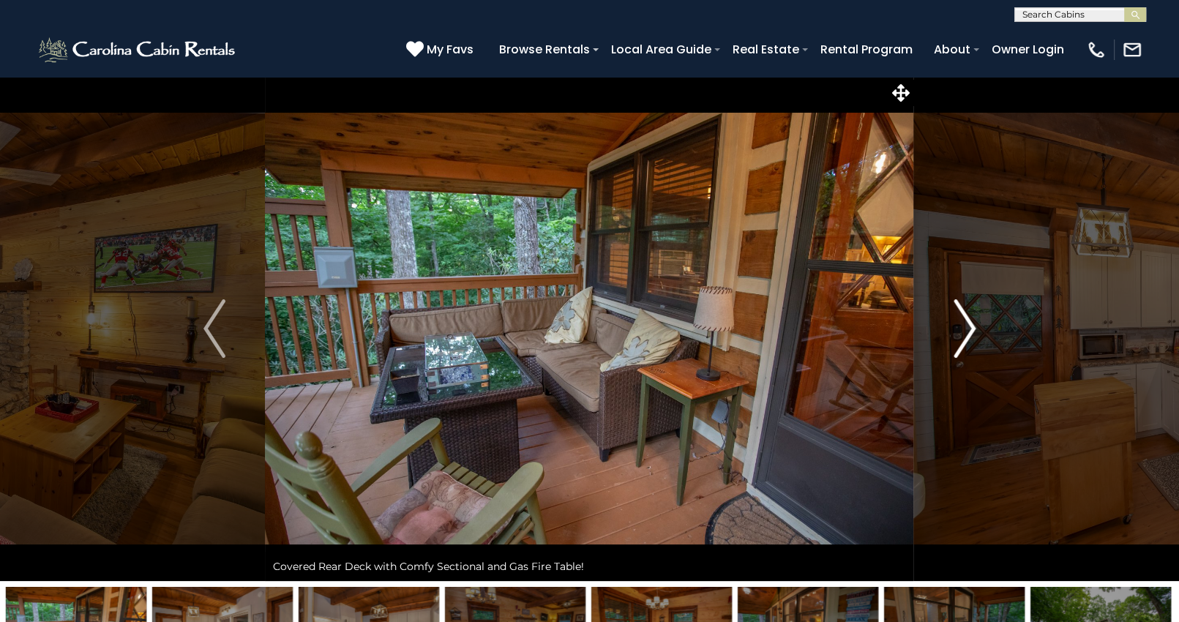
click at [960, 329] on img "Next" at bounding box center [964, 328] width 22 height 59
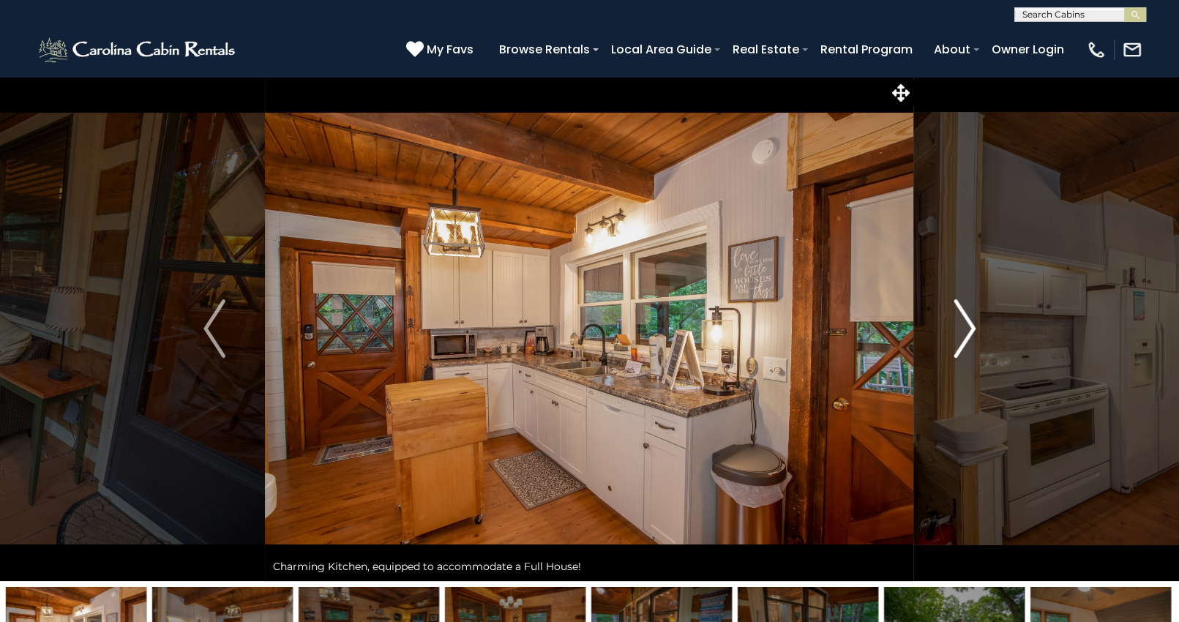
click at [960, 329] on img "Next" at bounding box center [964, 328] width 22 height 59
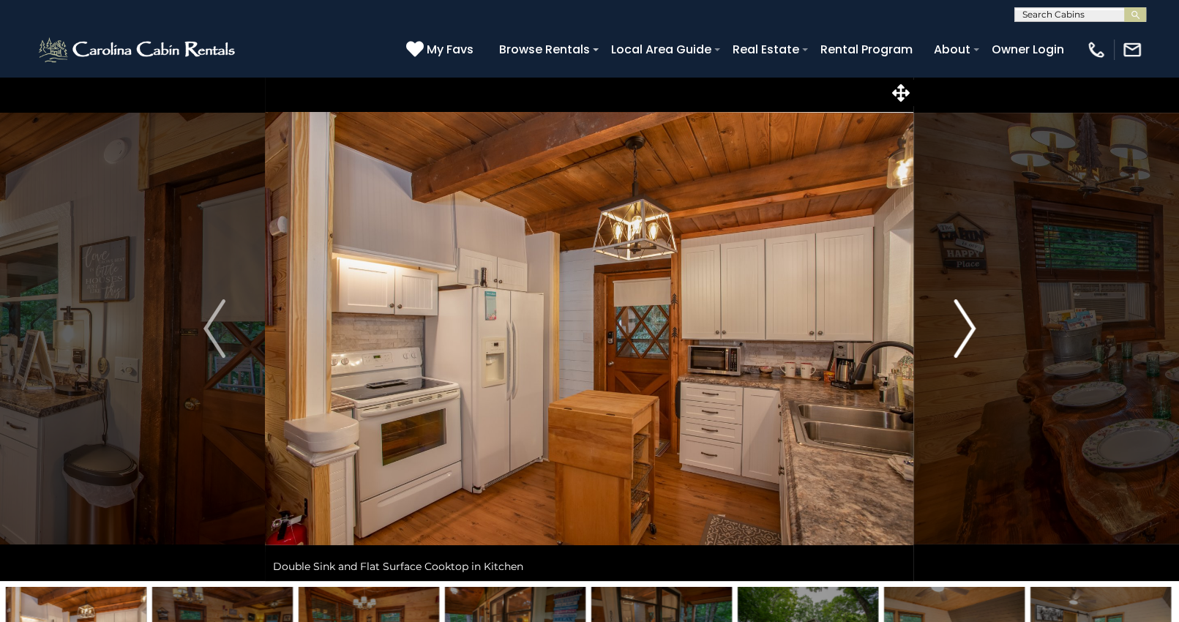
click at [959, 330] on img "Next" at bounding box center [964, 328] width 22 height 59
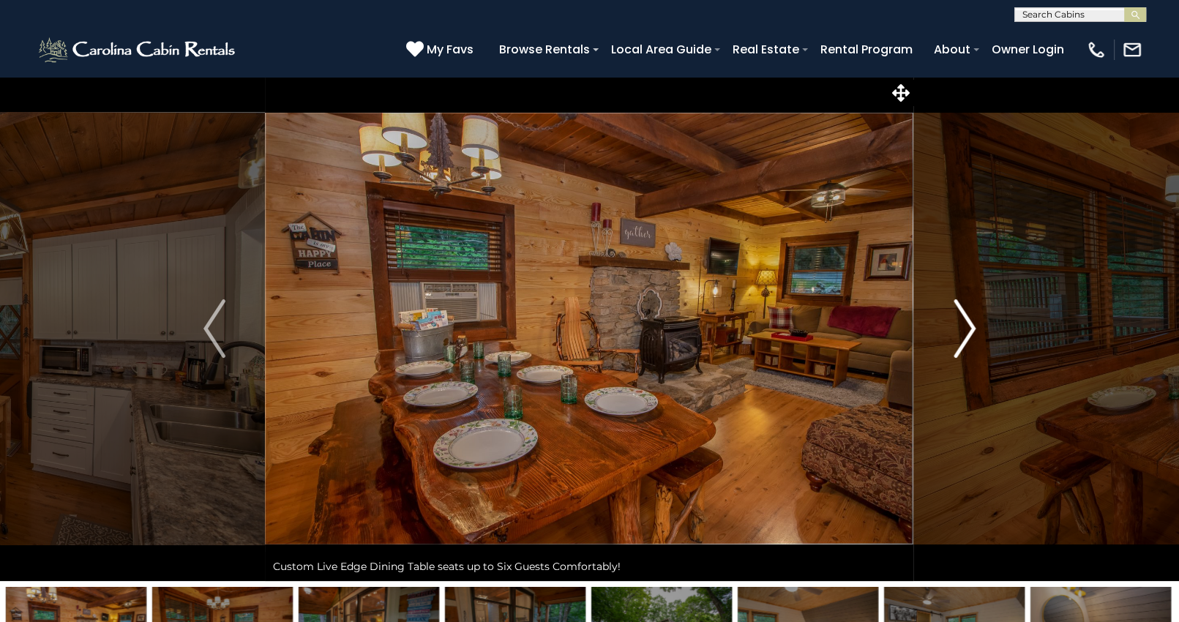
click at [959, 330] on img "Next" at bounding box center [964, 328] width 22 height 59
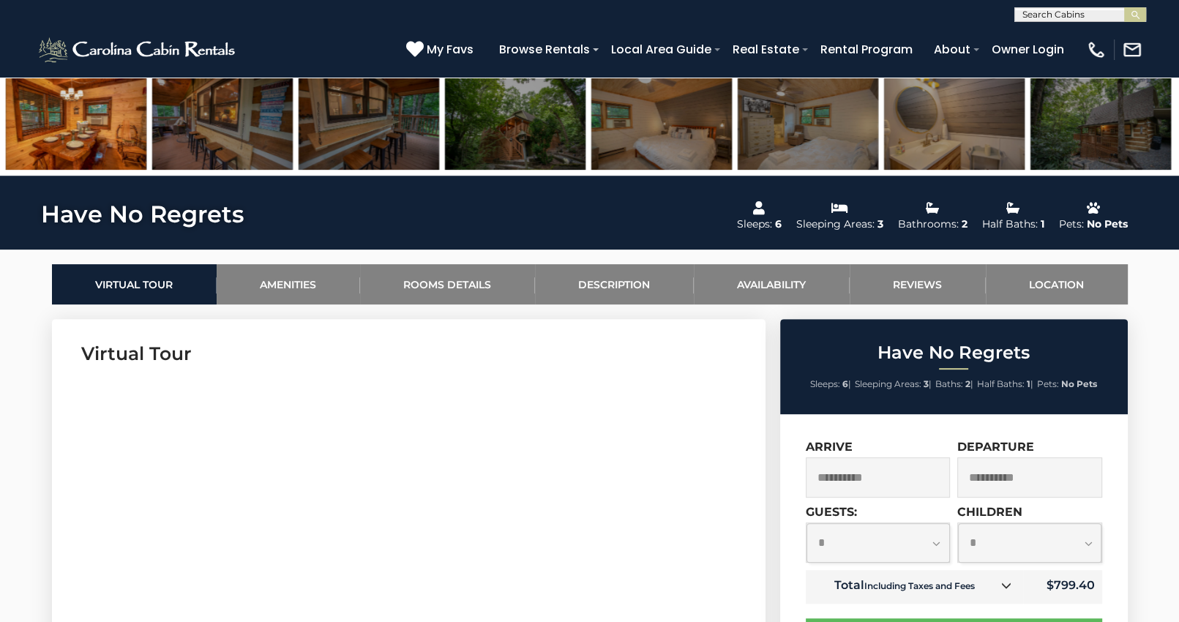
scroll to position [512, 0]
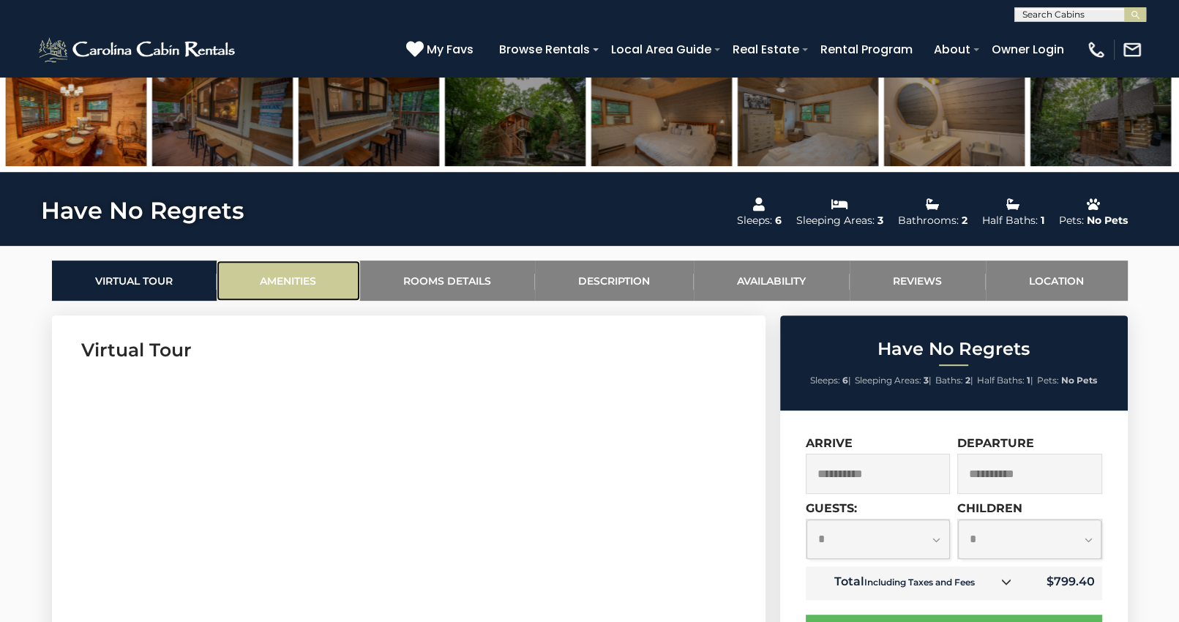
click at [318, 274] on link "Amenities" at bounding box center [288, 280] width 143 height 40
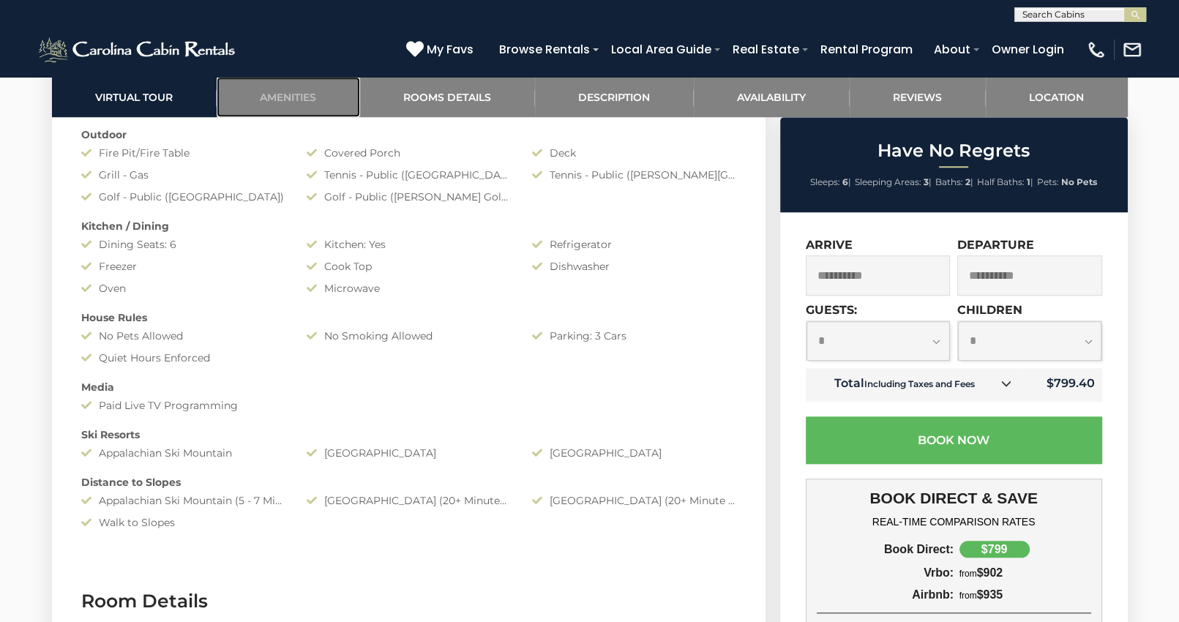
scroll to position [1127, 0]
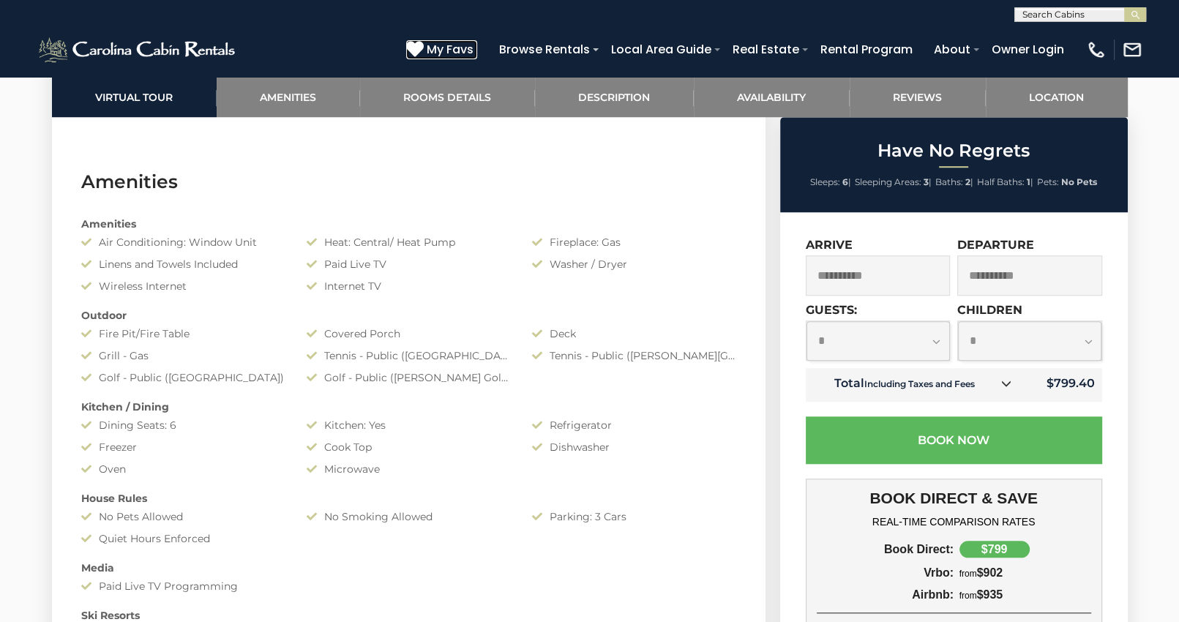
click at [424, 51] on icon at bounding box center [415, 49] width 18 height 18
